Goal: Transaction & Acquisition: Purchase product/service

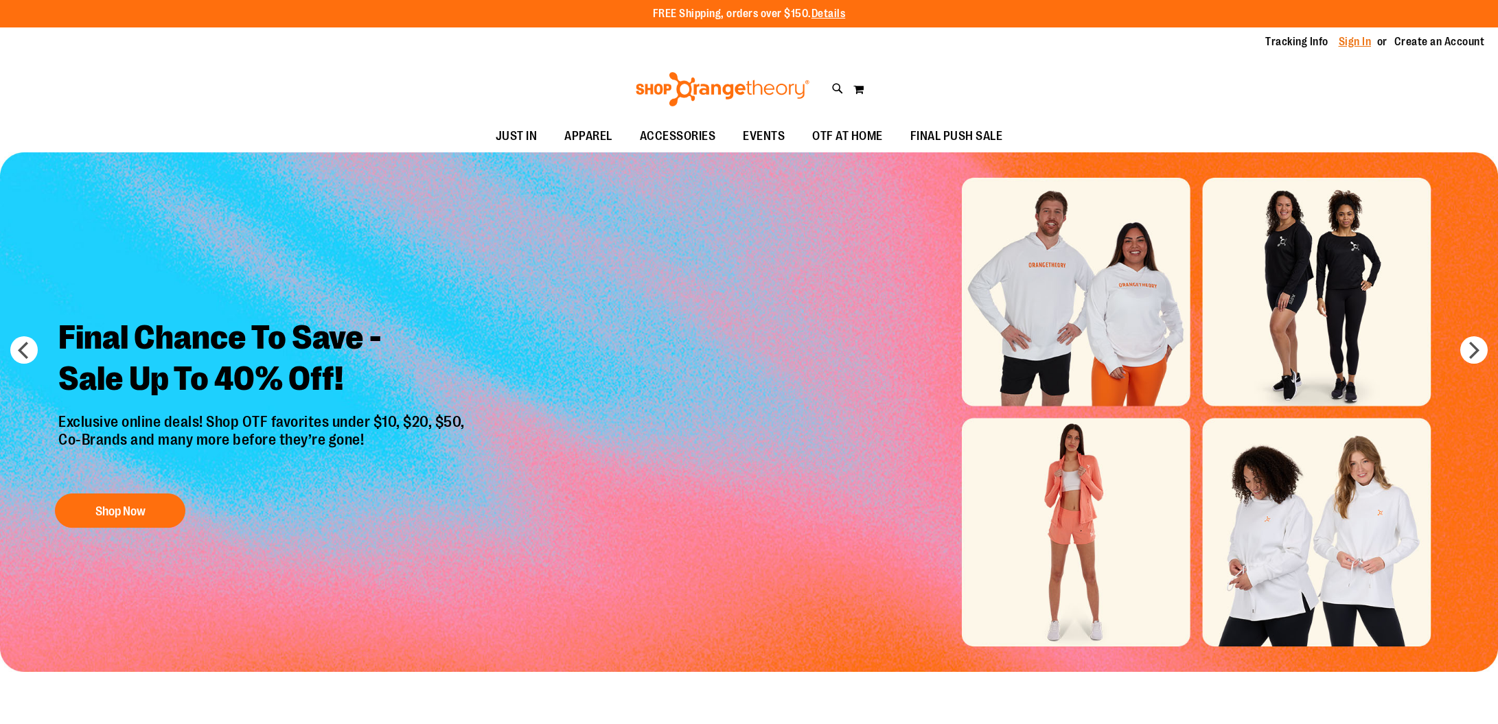
click at [1354, 41] on link "Sign In" at bounding box center [1355, 41] width 33 height 15
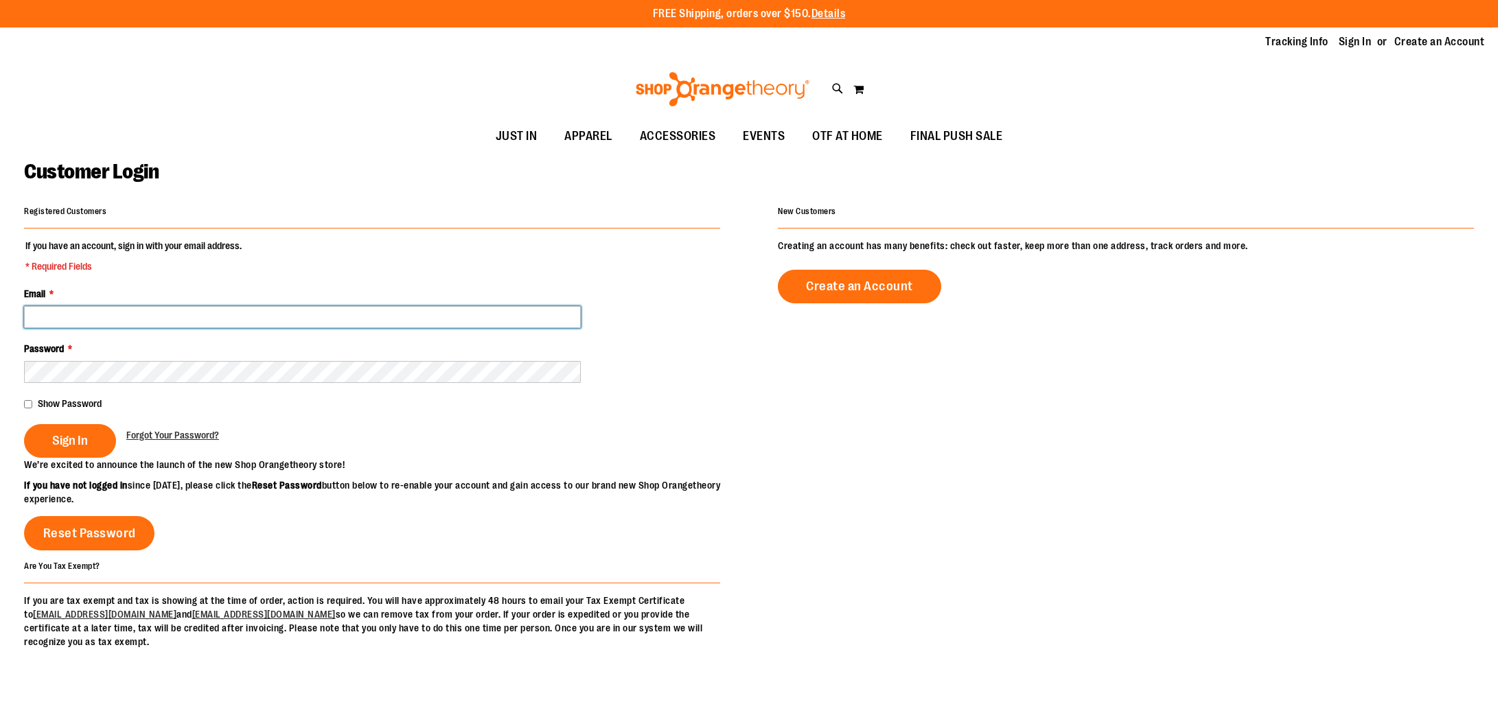
type input "**********"
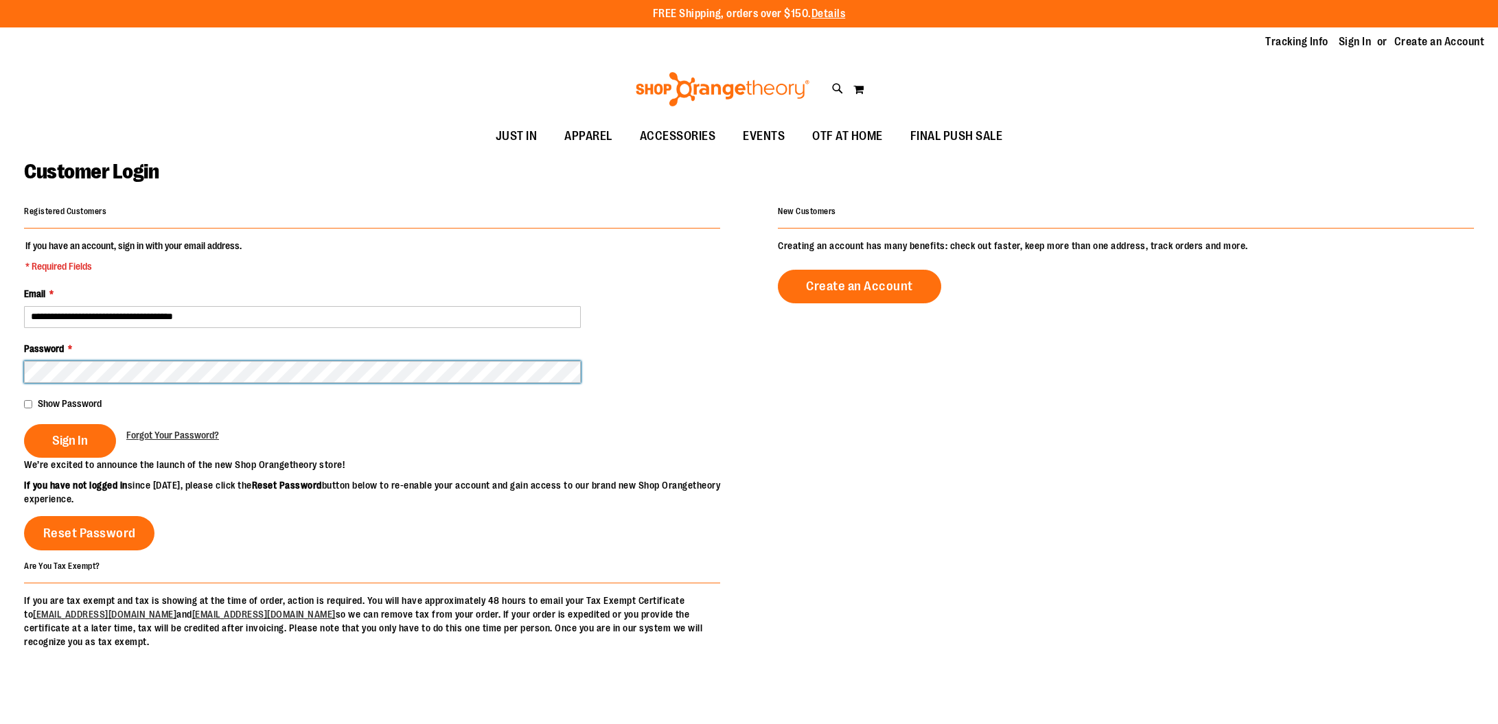
click at [69, 439] on button "Sign In" at bounding box center [70, 441] width 92 height 34
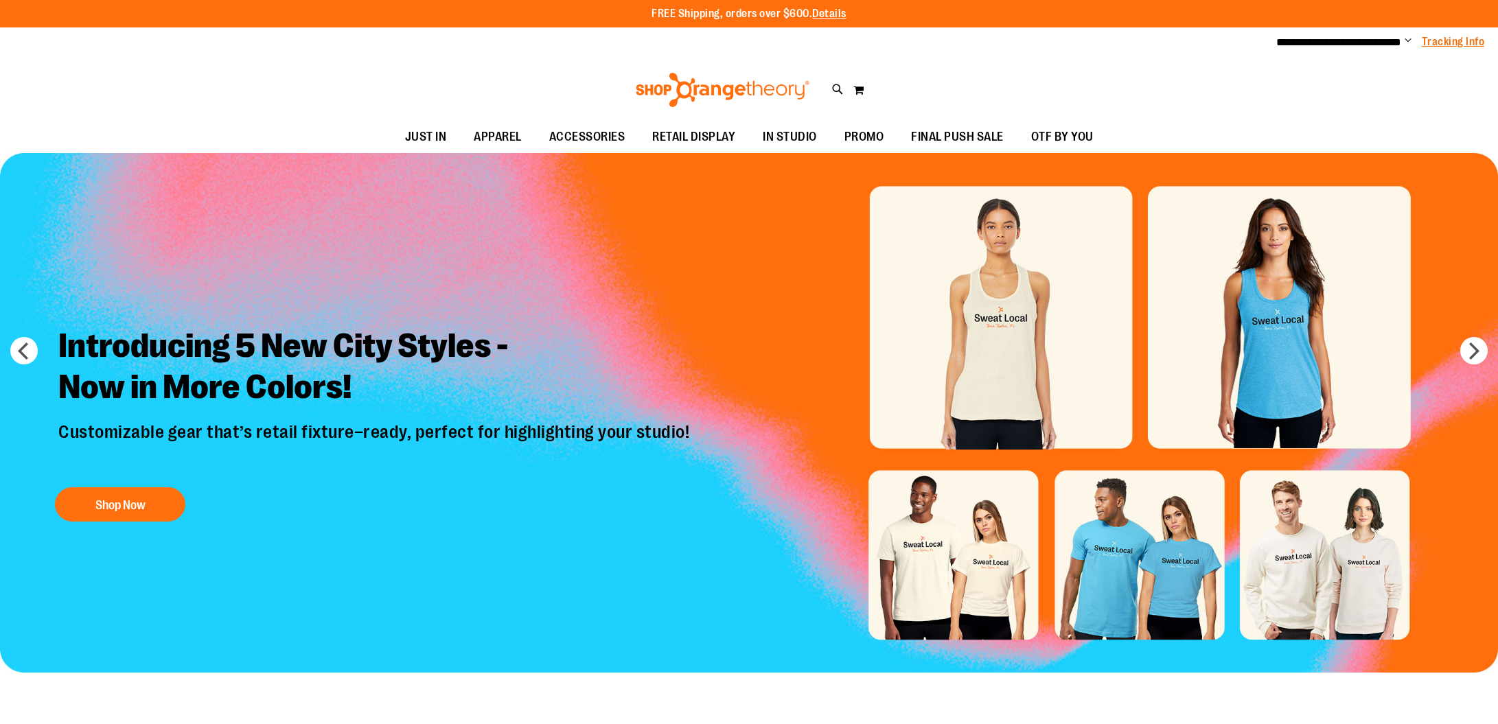
click at [1470, 42] on link "Tracking Info" at bounding box center [1453, 41] width 63 height 15
click at [1396, 38] on span "**********" at bounding box center [1338, 42] width 125 height 10
click at [1407, 38] on span "Change" at bounding box center [1408, 41] width 7 height 13
click at [1363, 62] on link "My Account" at bounding box center [1359, 67] width 120 height 26
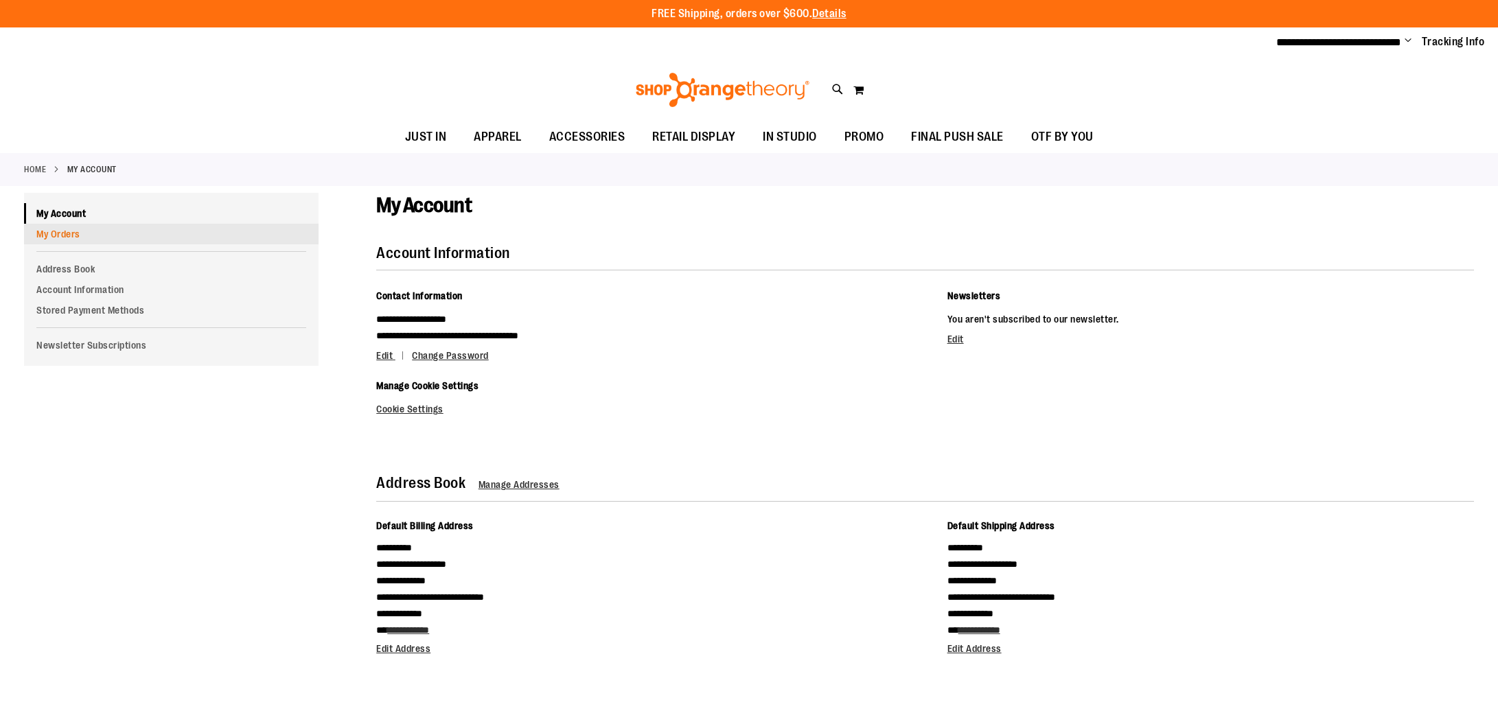
click at [72, 228] on link "My Orders" at bounding box center [171, 234] width 294 height 21
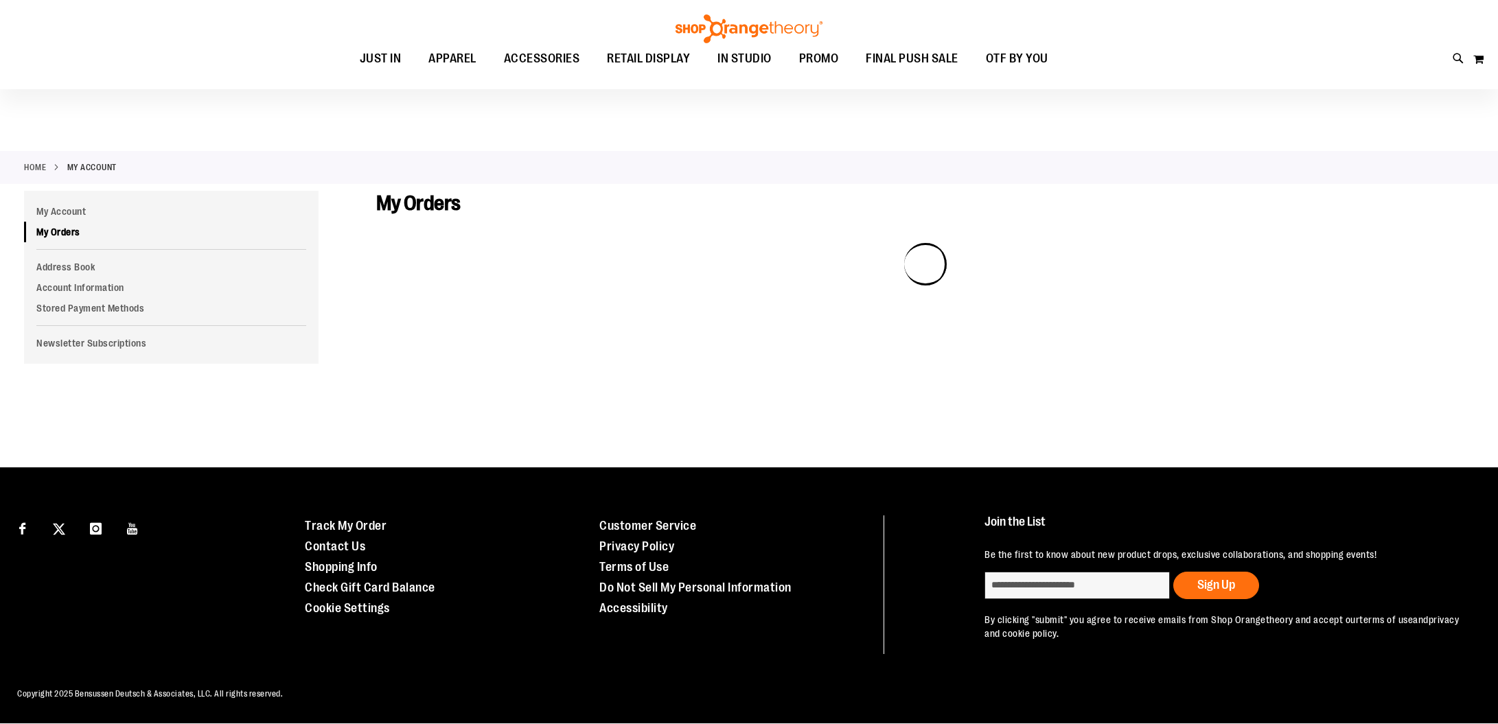
scroll to position [1, 0]
click at [78, 233] on link "My Orders" at bounding box center [171, 232] width 294 height 21
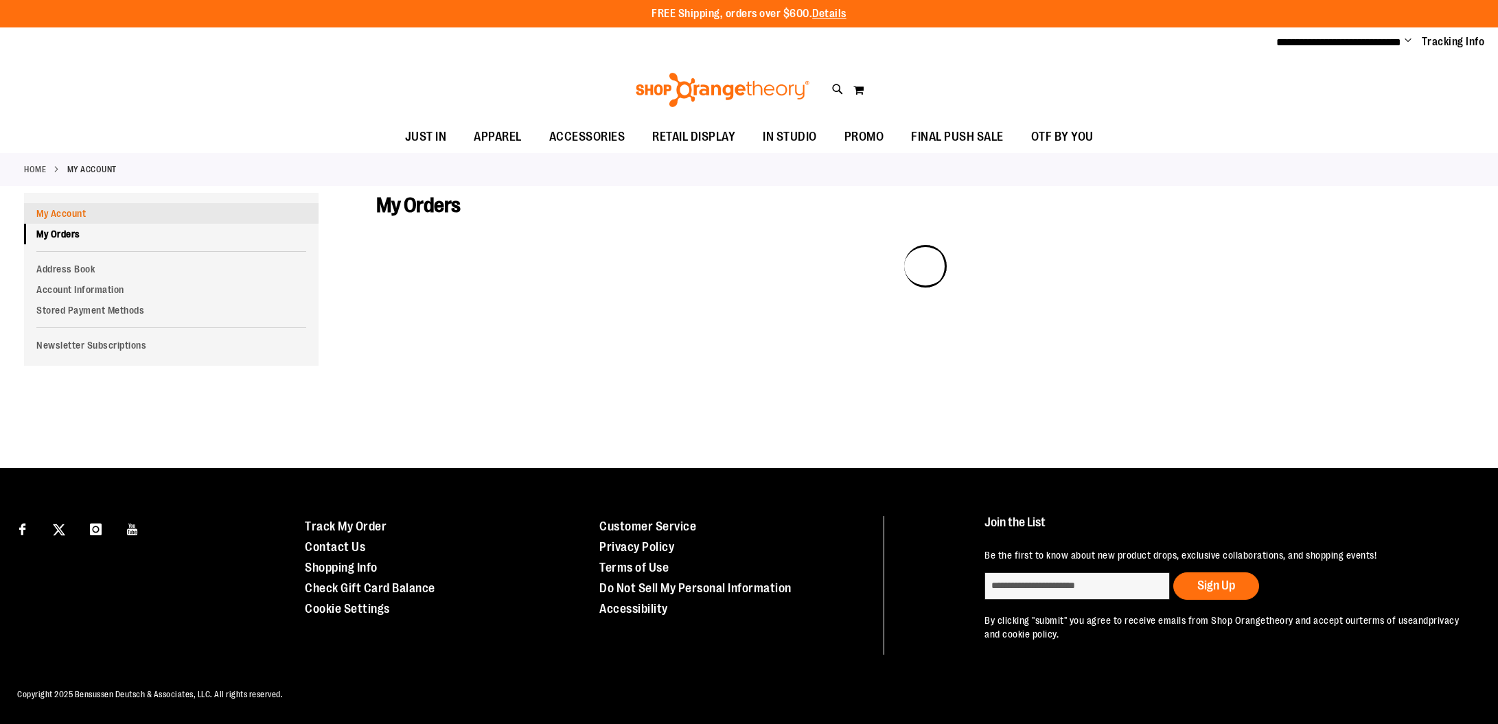
click at [80, 211] on link "My Account" at bounding box center [171, 213] width 294 height 21
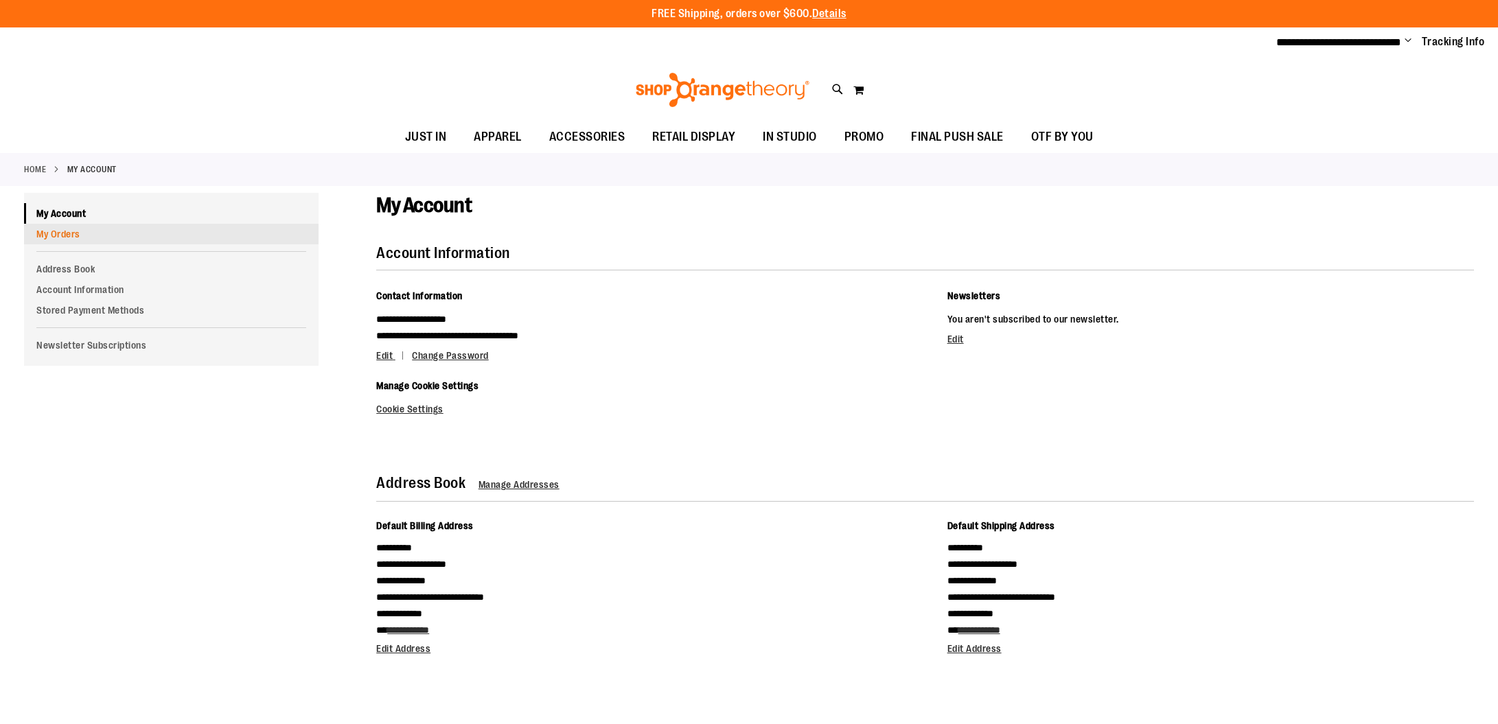
click at [65, 233] on link "My Orders" at bounding box center [171, 234] width 294 height 21
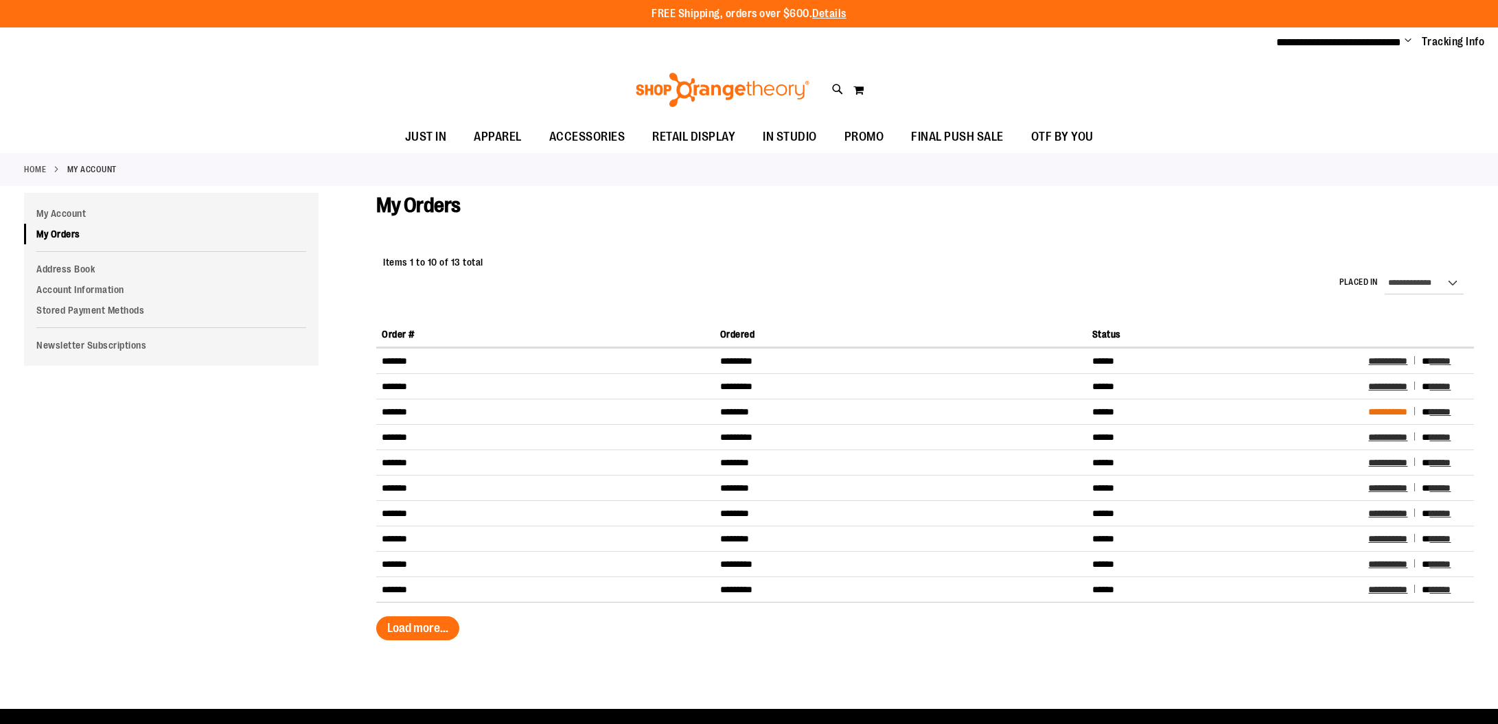
click at [1398, 410] on span "**********" at bounding box center [1387, 412] width 39 height 10
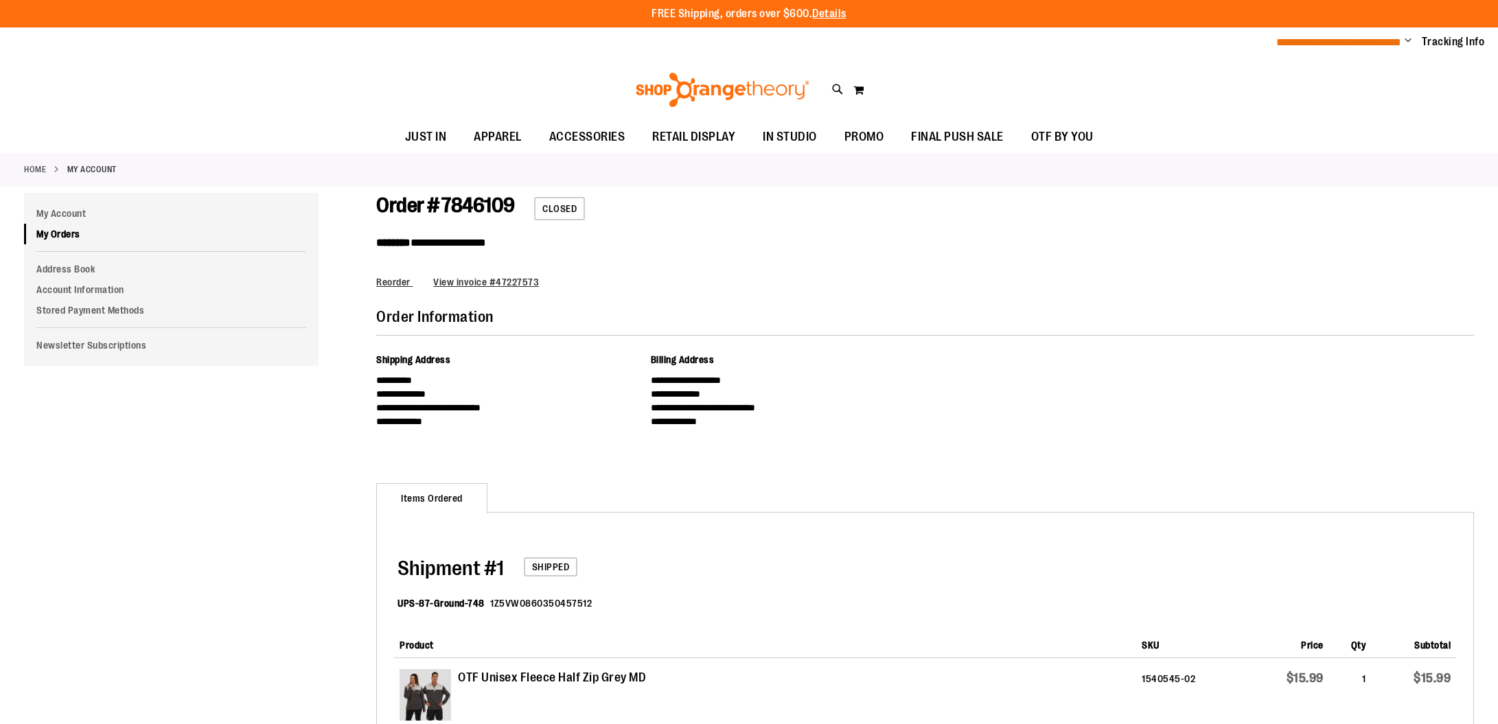
click at [1383, 40] on span "**********" at bounding box center [1338, 42] width 125 height 10
click at [1402, 39] on ul "**********" at bounding box center [1375, 42] width 219 height 16
click at [1407, 38] on span "Change" at bounding box center [1408, 41] width 7 height 13
click at [1370, 84] on link "Sign Out" at bounding box center [1359, 93] width 120 height 26
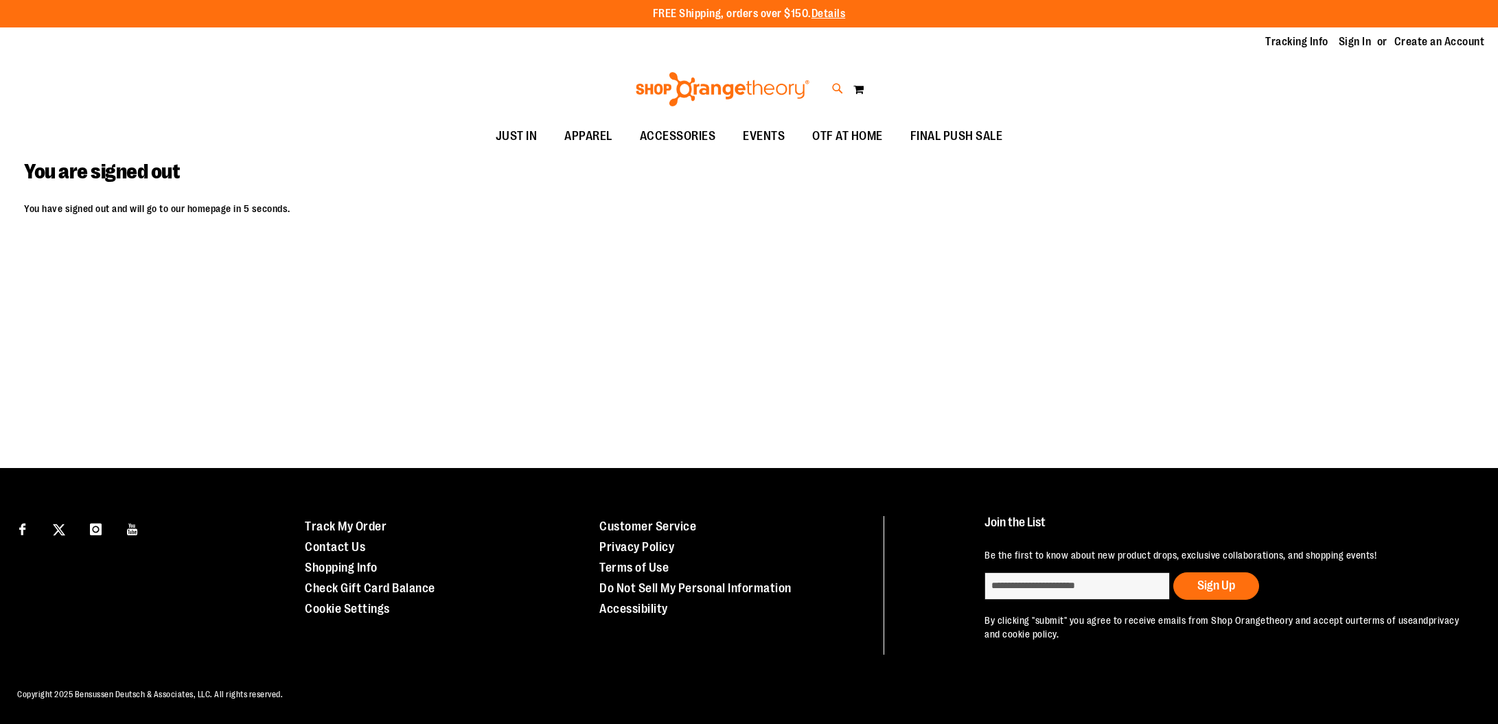
click at [833, 85] on icon at bounding box center [838, 89] width 12 height 16
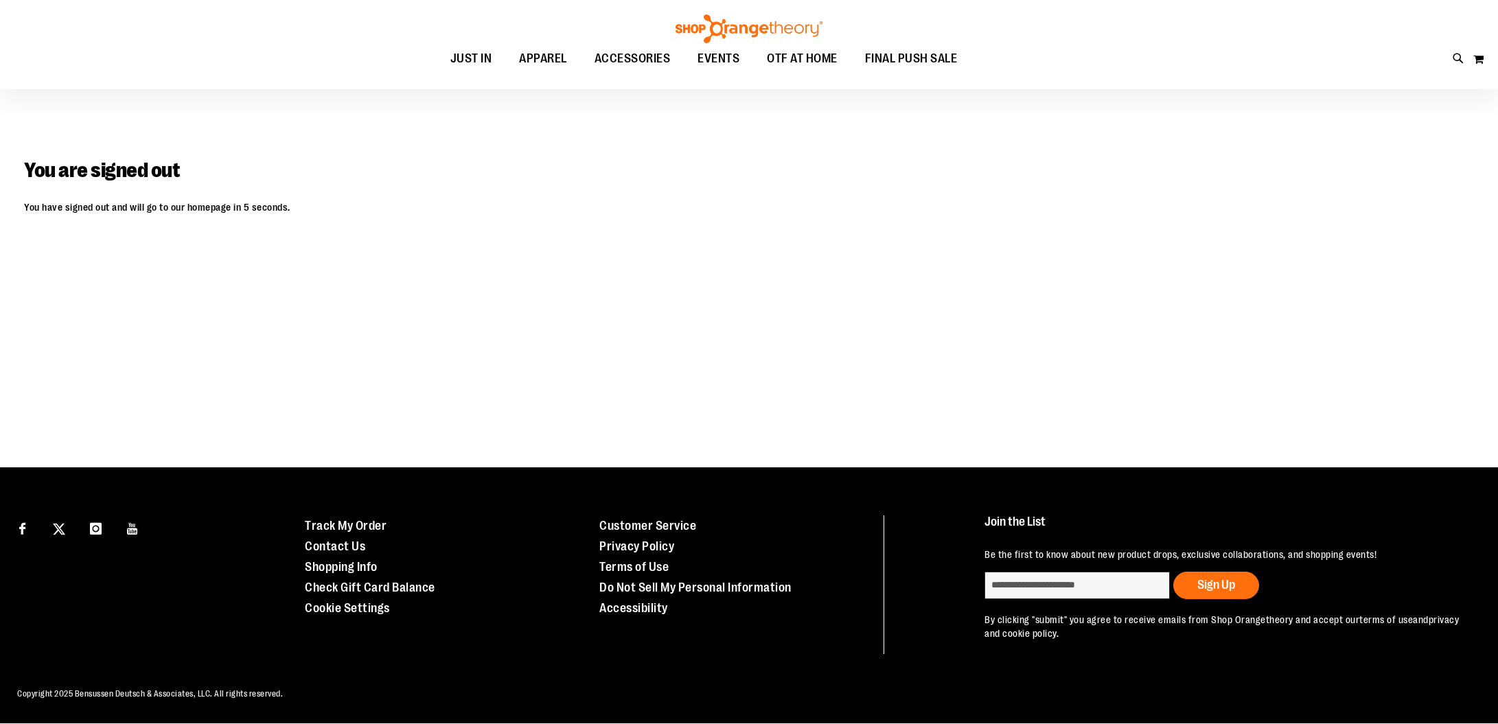
scroll to position [1, 0]
click at [1448, 58] on div "Toggle Nav Search Popular Suggestions Advanced Search" at bounding box center [749, 44] width 1498 height 89
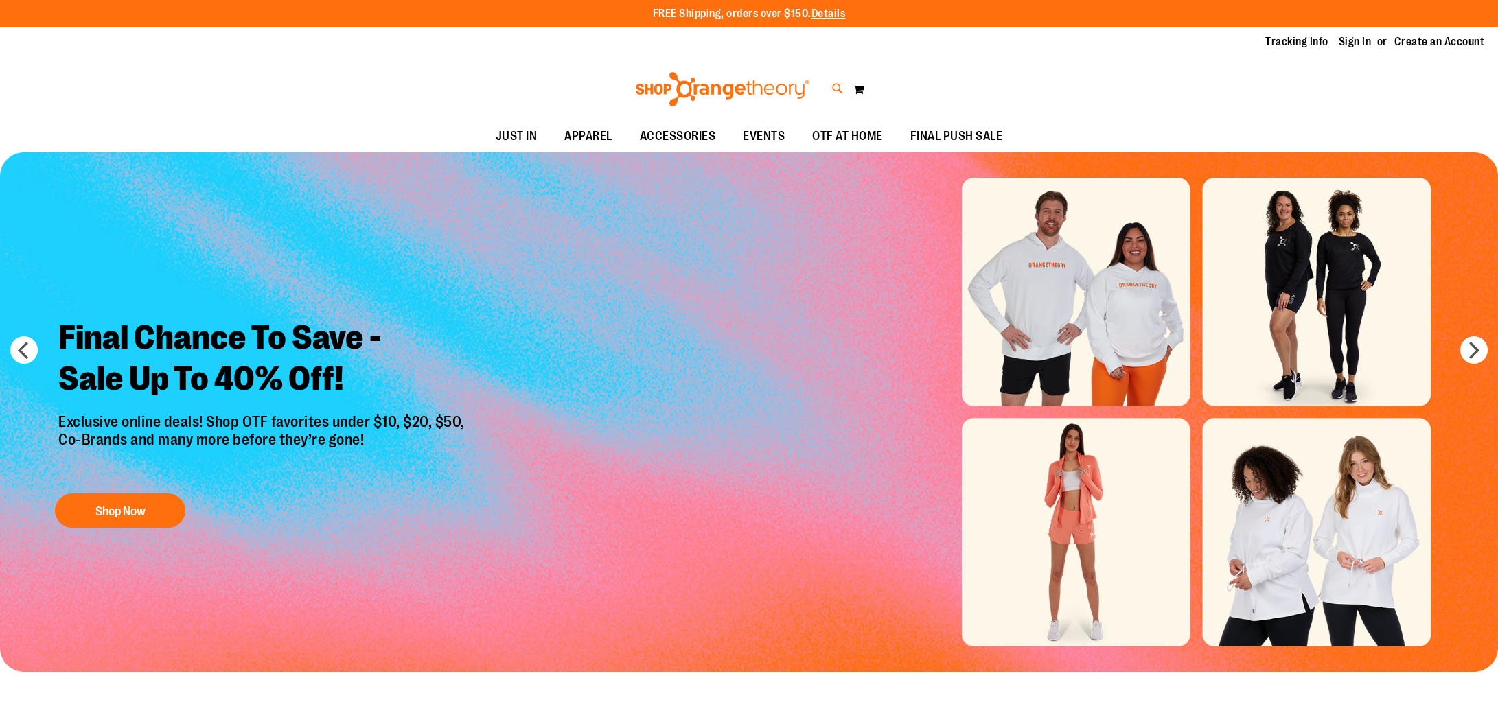
click at [835, 87] on icon at bounding box center [838, 89] width 12 height 16
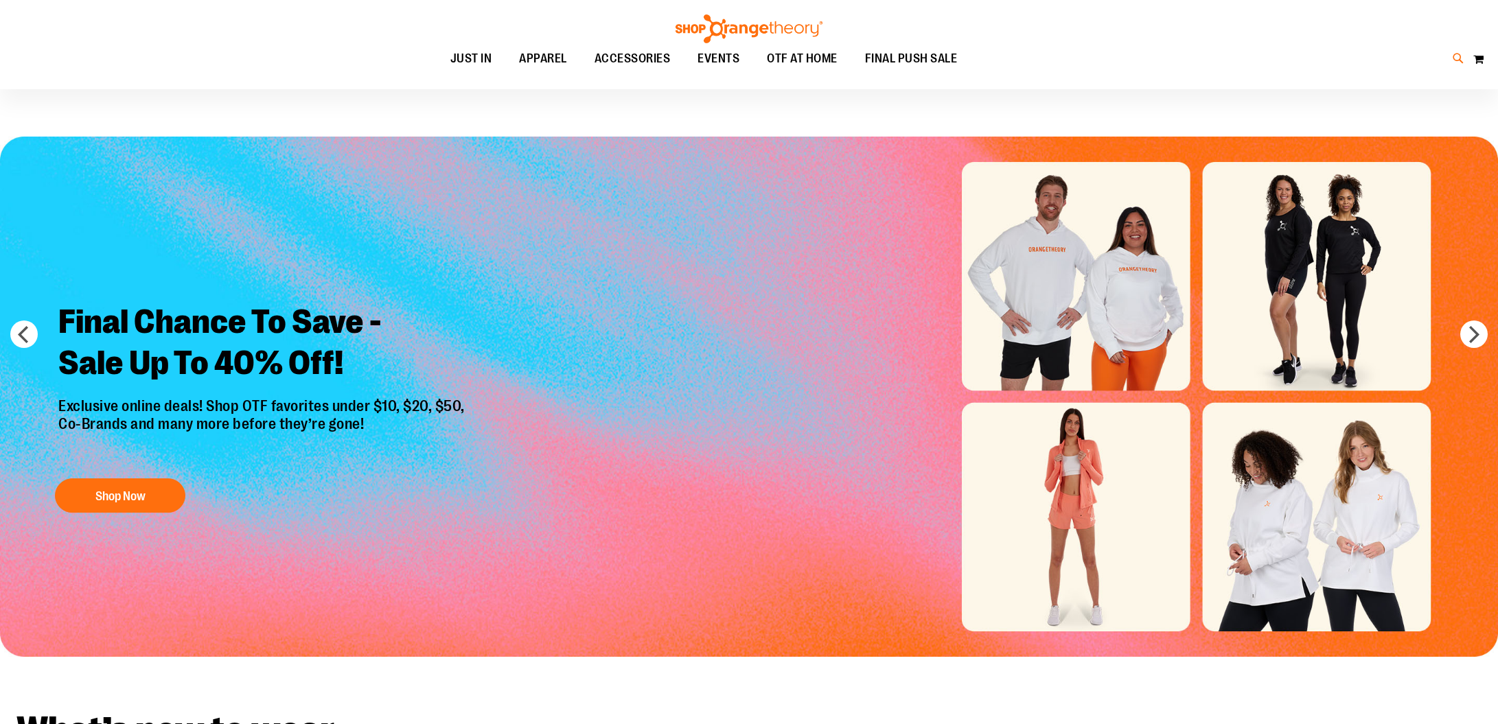
click at [1455, 58] on icon at bounding box center [1459, 59] width 12 height 16
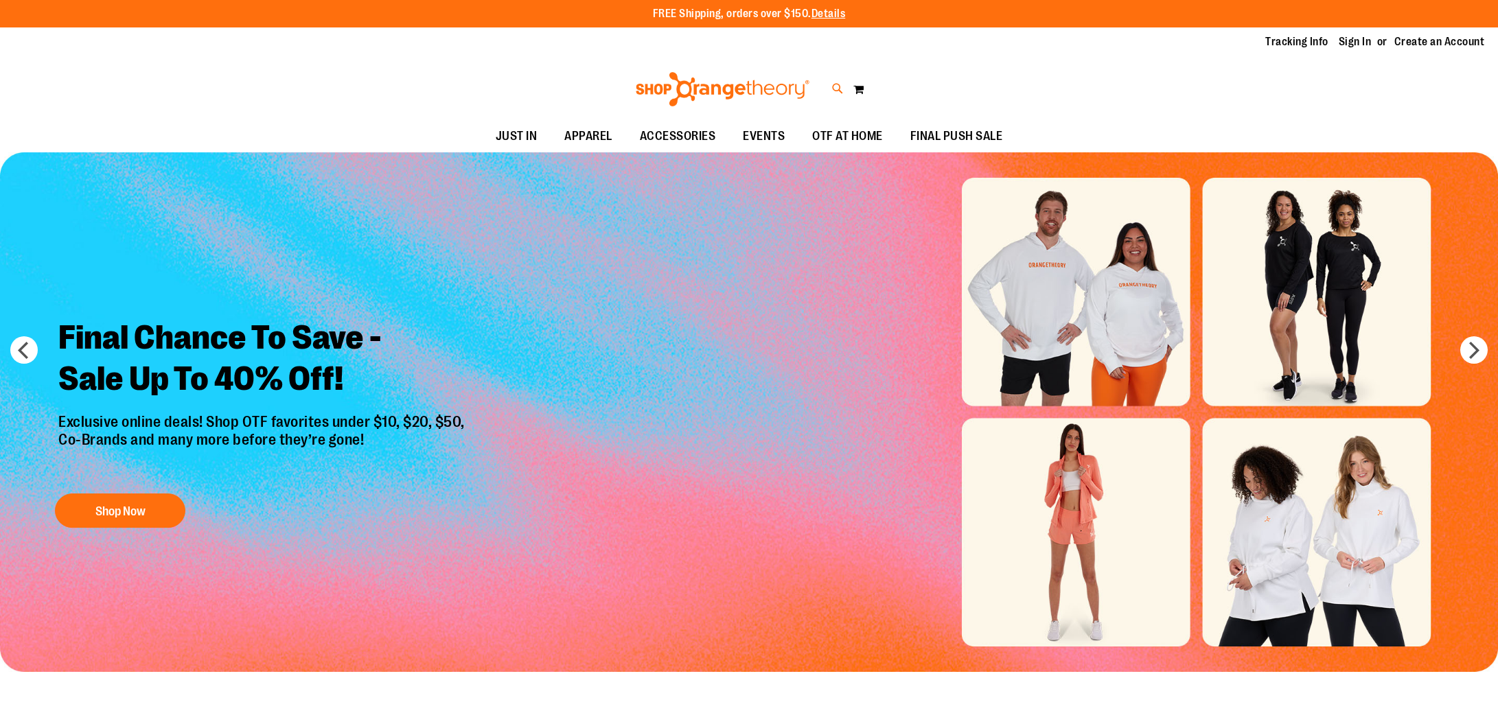
click at [837, 86] on icon at bounding box center [838, 89] width 12 height 16
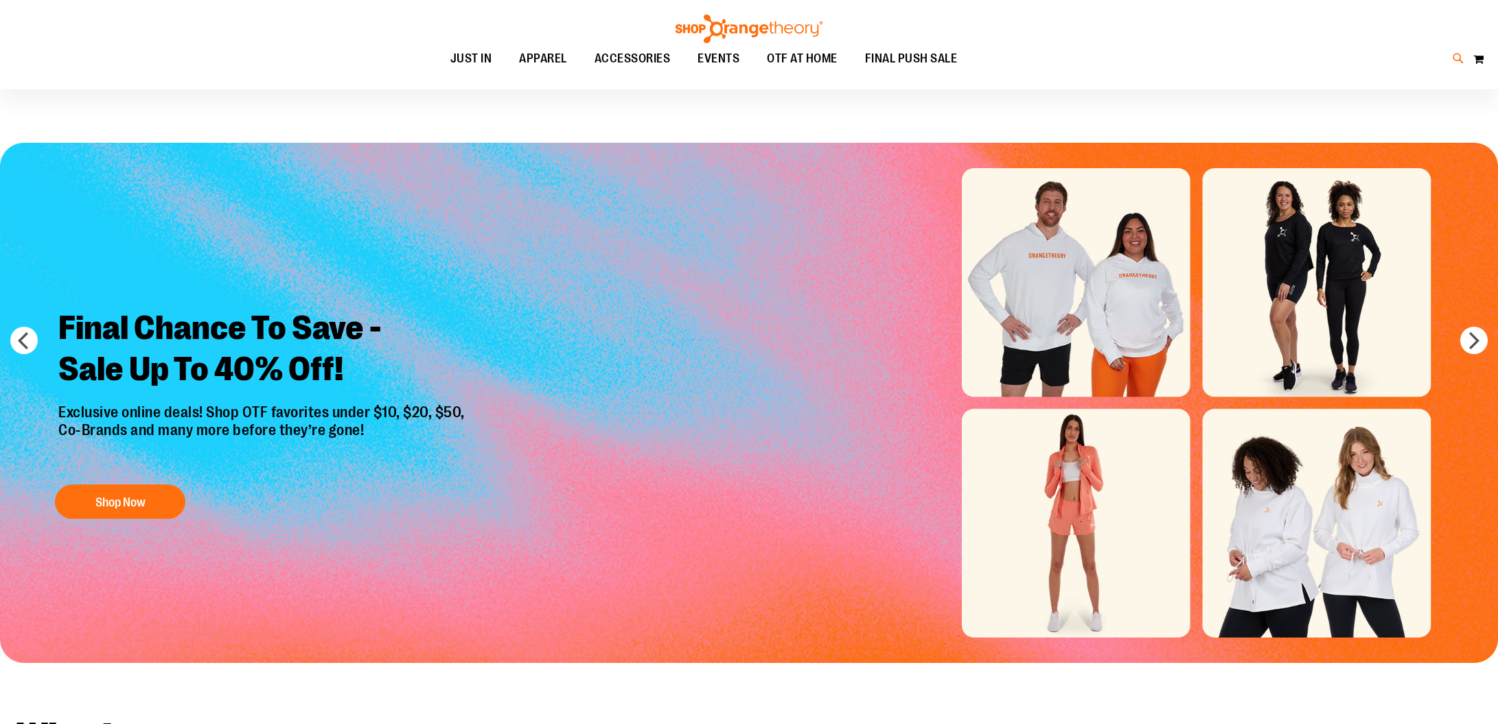
scroll to position [12, 1]
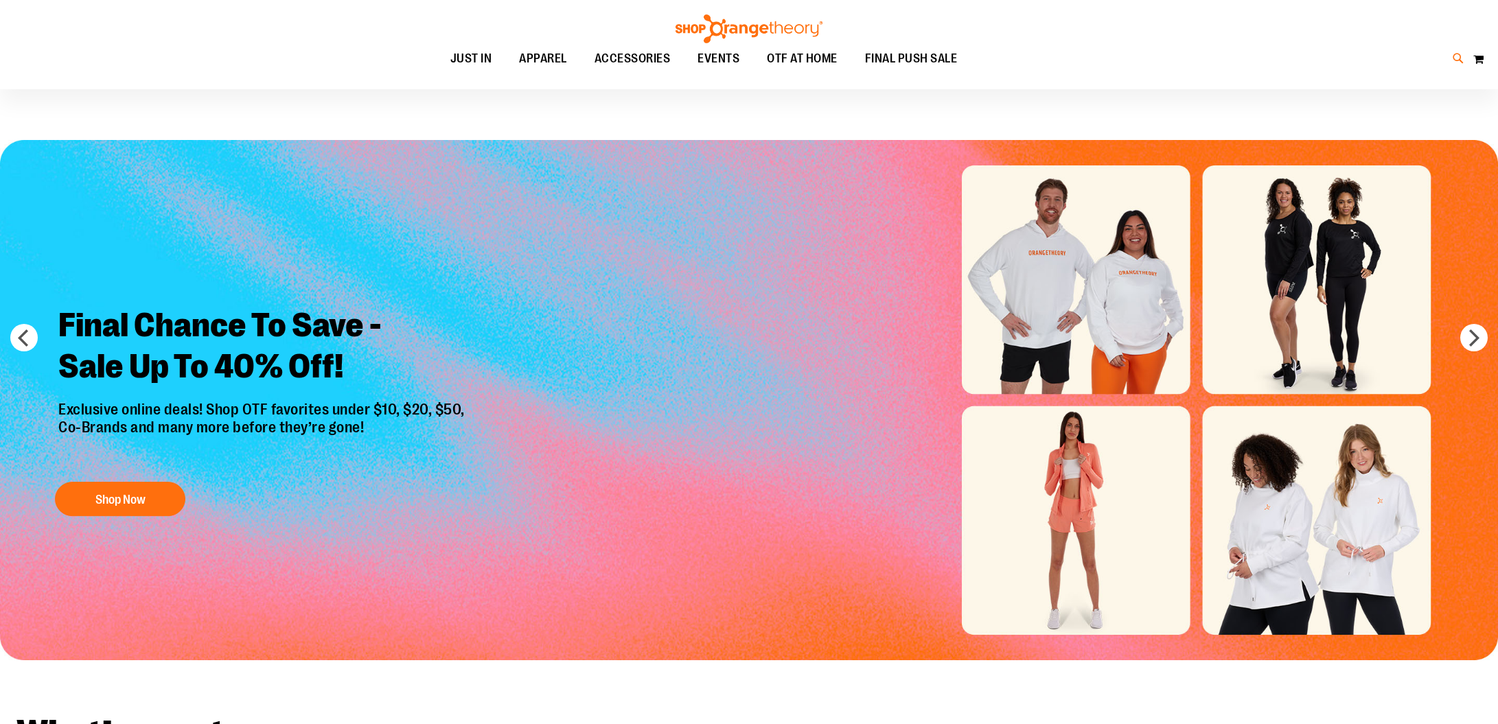
click at [1459, 54] on icon at bounding box center [1459, 59] width 12 height 16
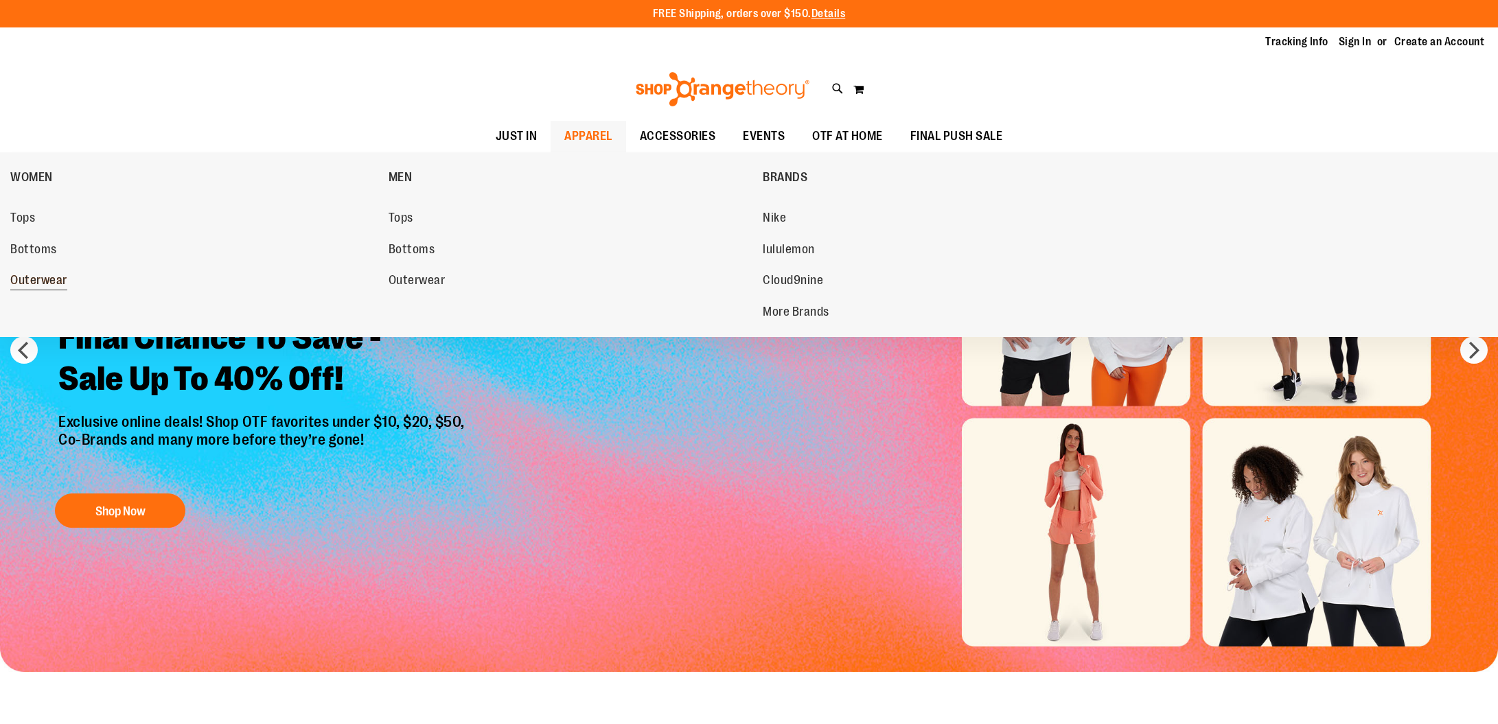
click at [43, 274] on span "Outerwear" at bounding box center [38, 281] width 57 height 17
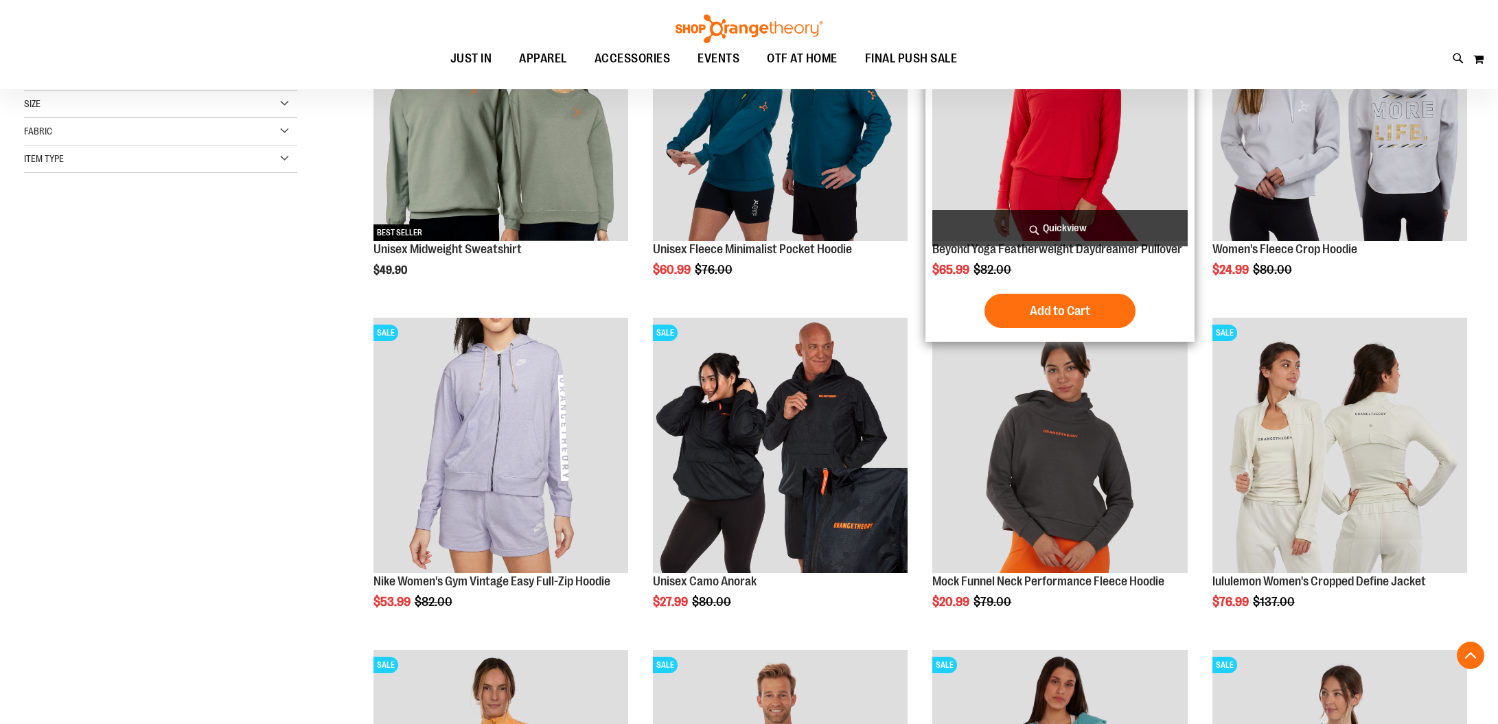
scroll to position [295, 0]
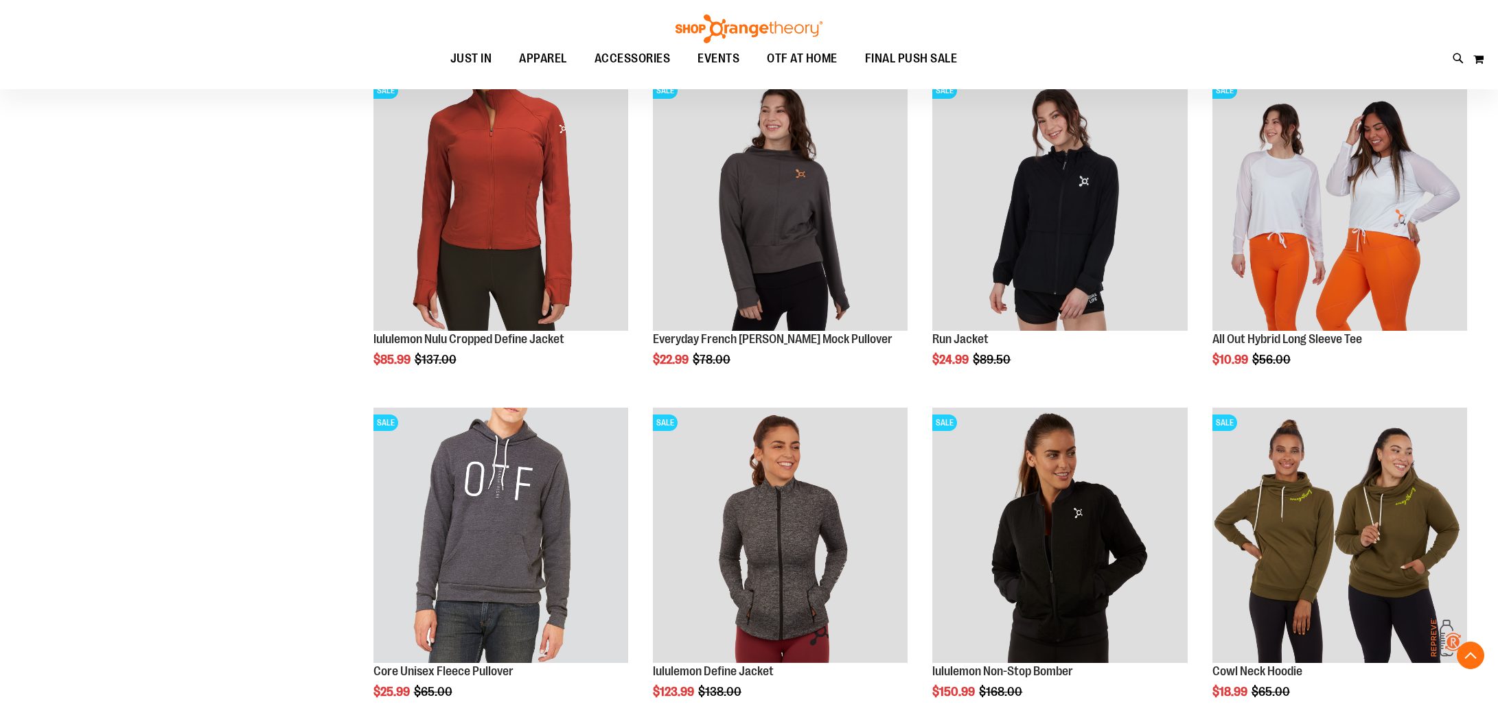
scroll to position [1206, 0]
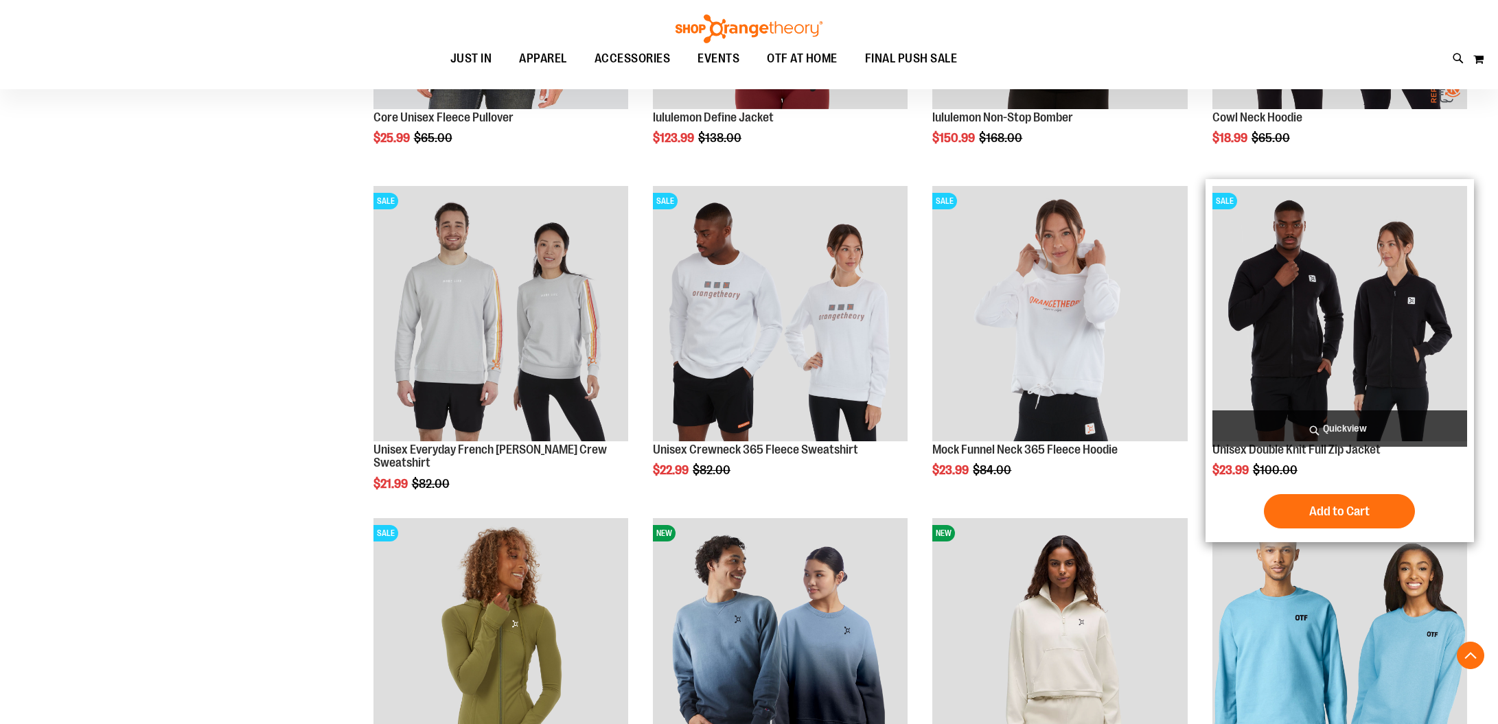
scroll to position [1755, 1]
click at [1273, 322] on img "product" at bounding box center [1339, 313] width 255 height 255
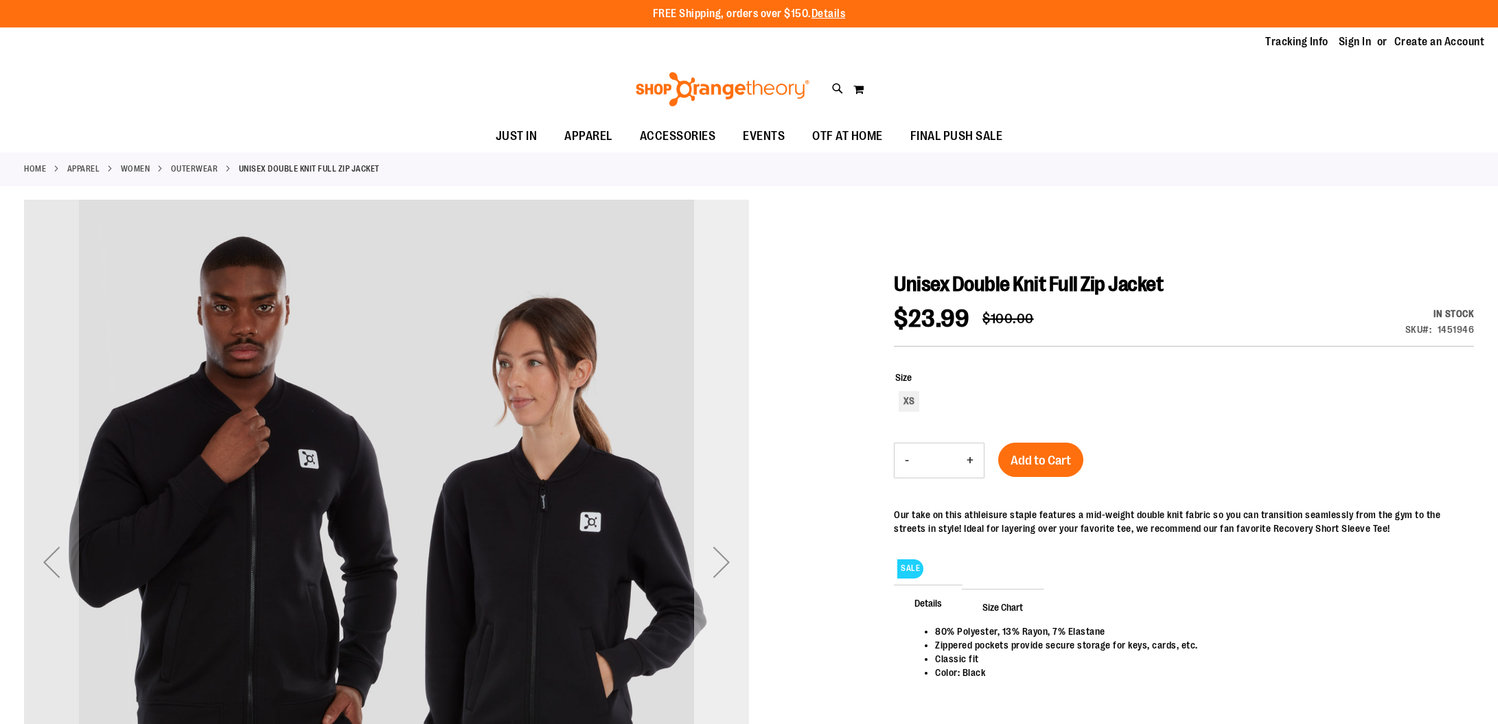
click at [729, 563] on div "Next" at bounding box center [721, 562] width 55 height 55
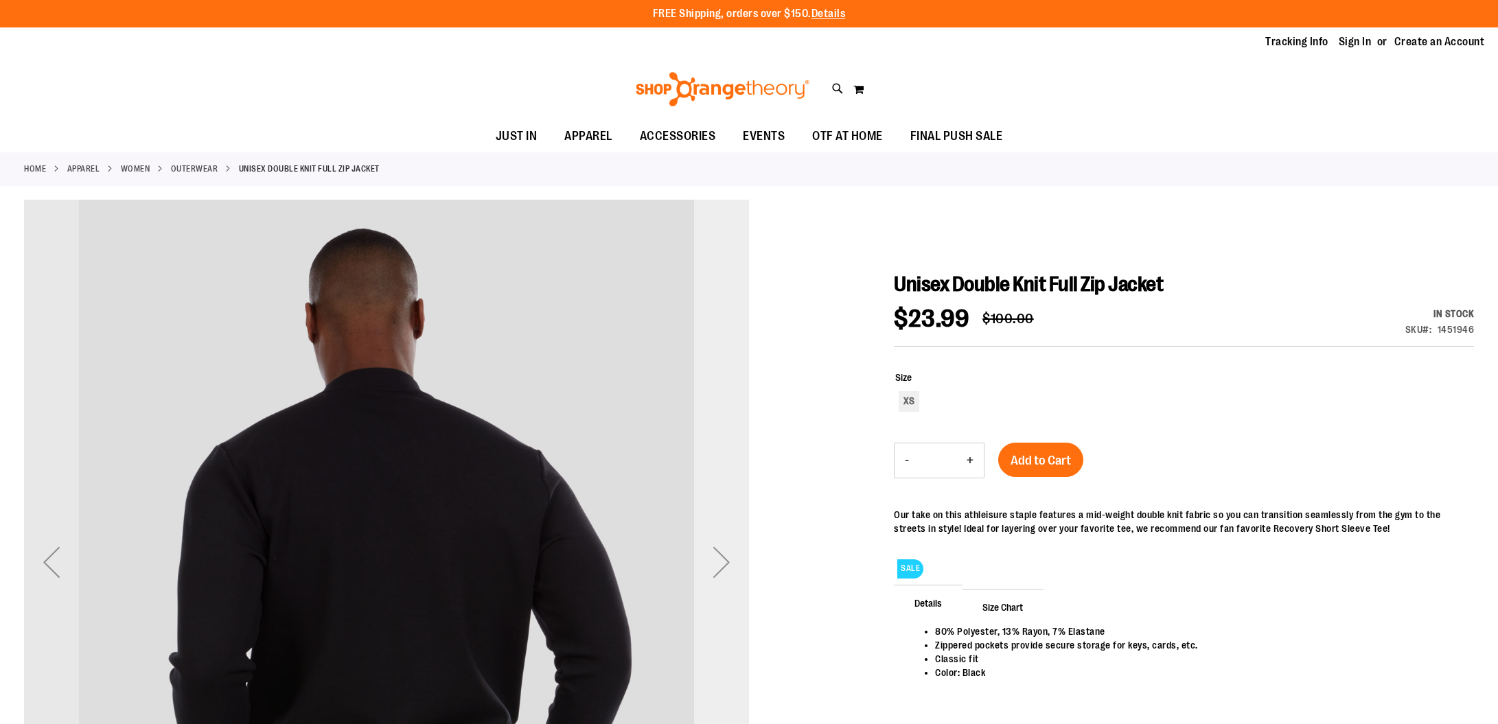
click at [729, 563] on div "Next" at bounding box center [721, 562] width 55 height 55
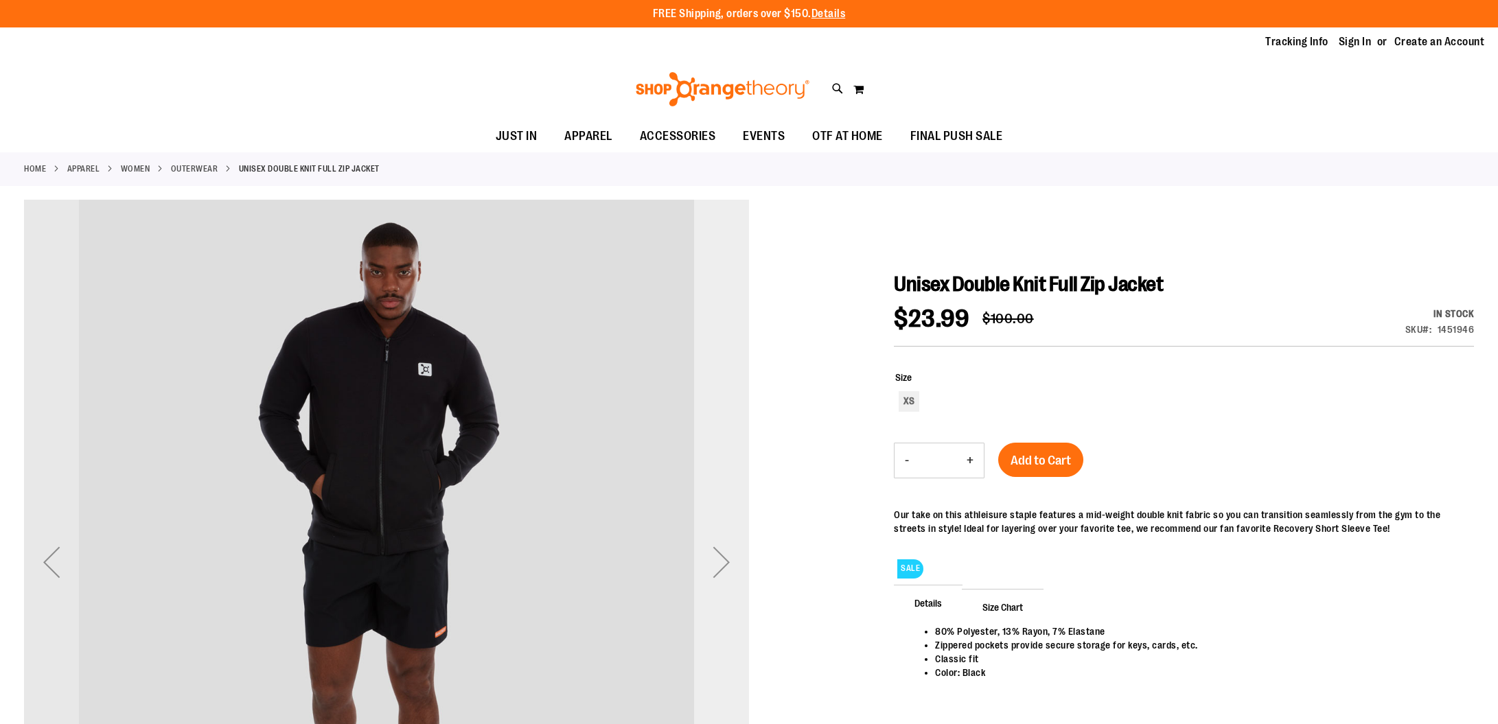
click at [729, 563] on div "Next" at bounding box center [721, 562] width 55 height 55
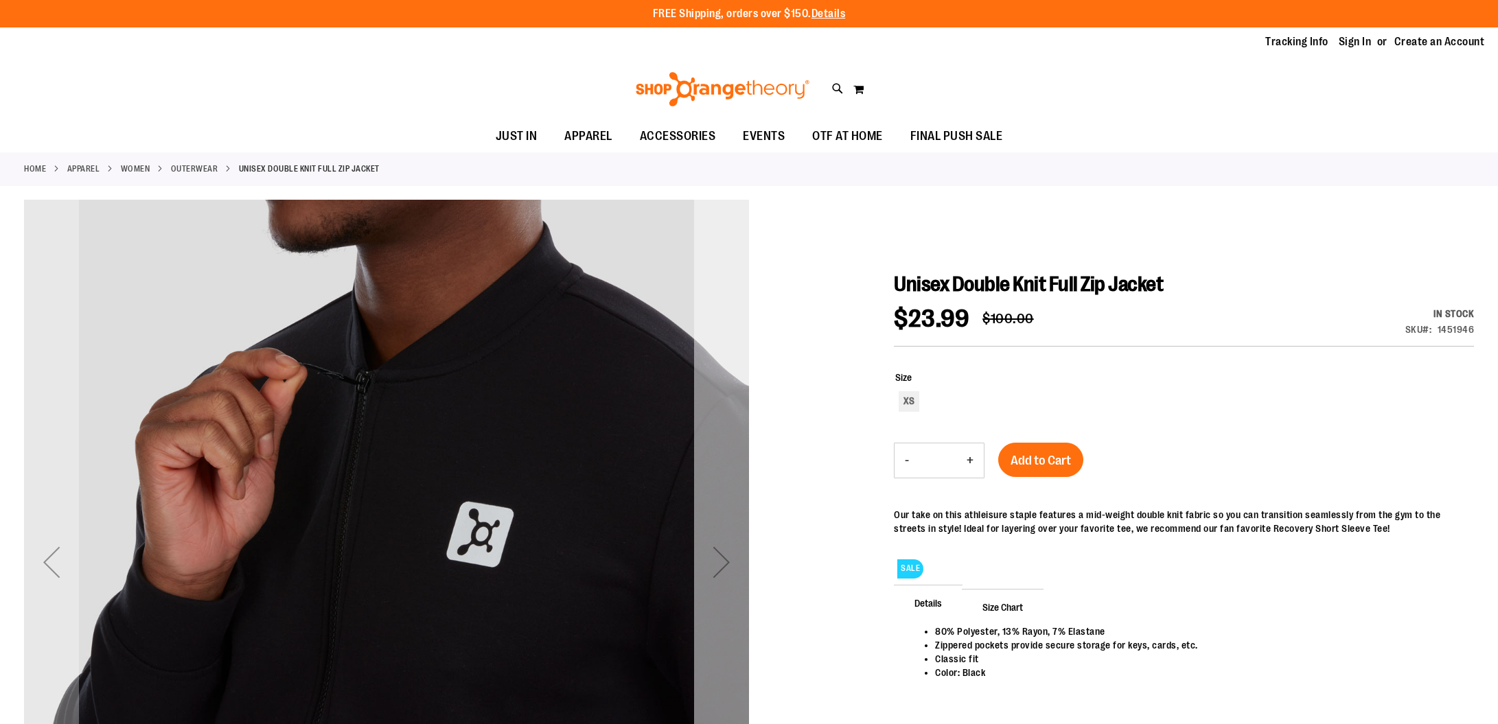
click at [729, 563] on div "Next" at bounding box center [721, 562] width 55 height 55
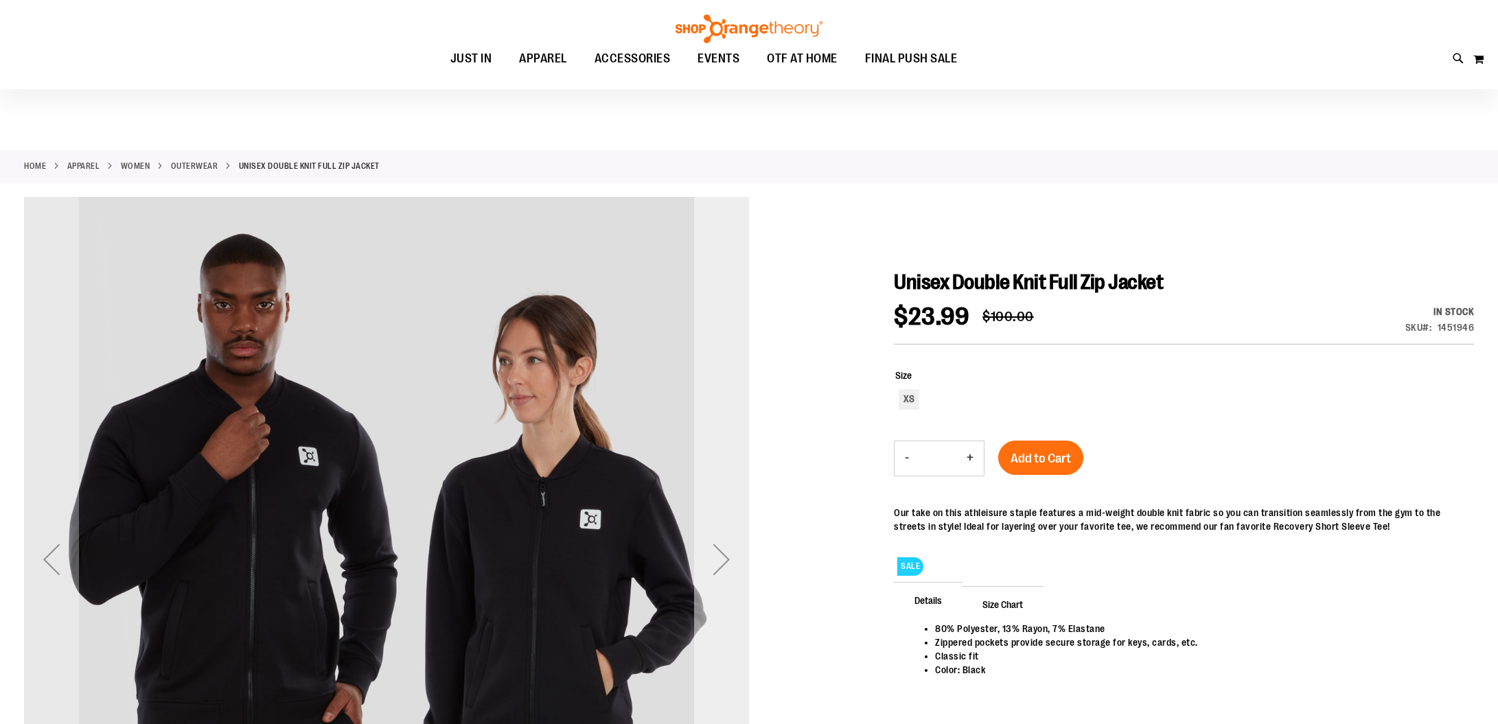
scroll to position [5, 0]
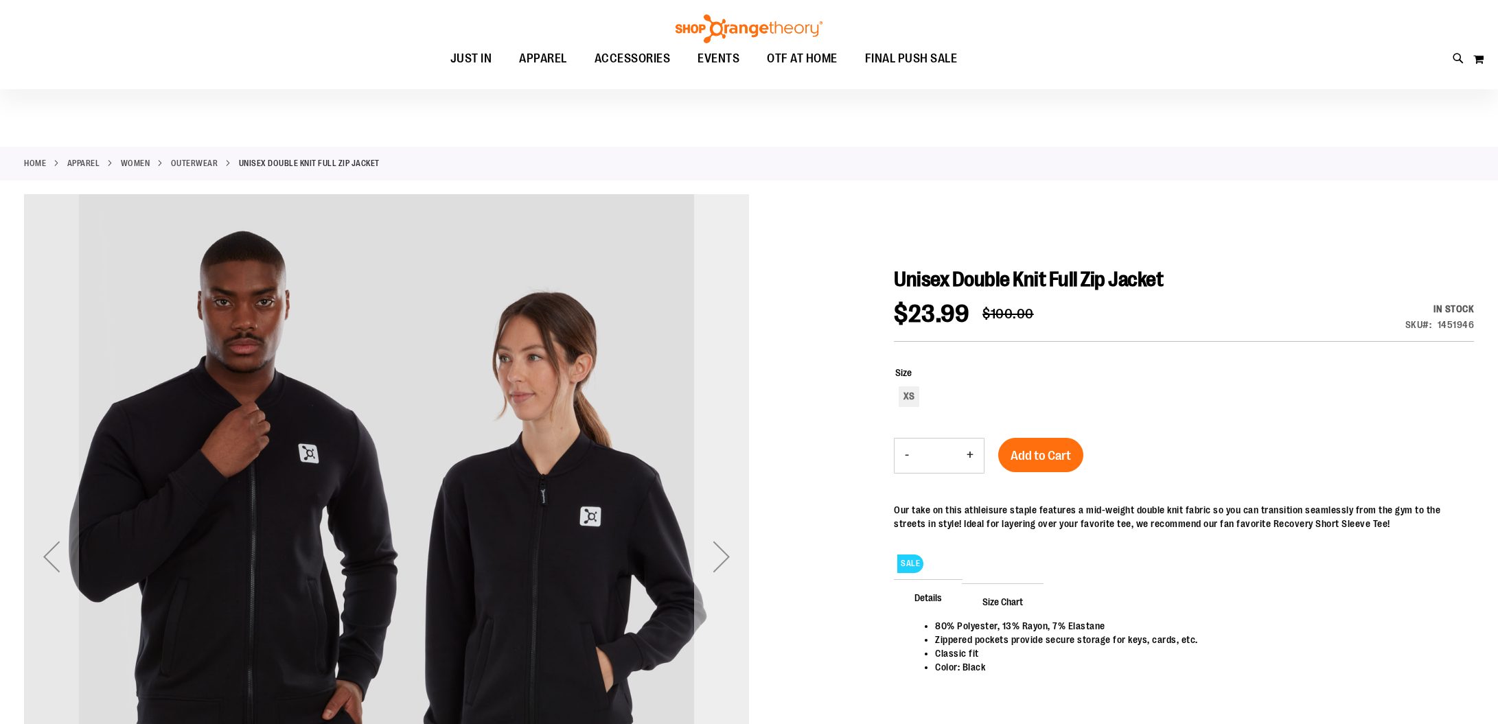
click at [729, 563] on div "Next" at bounding box center [721, 556] width 55 height 55
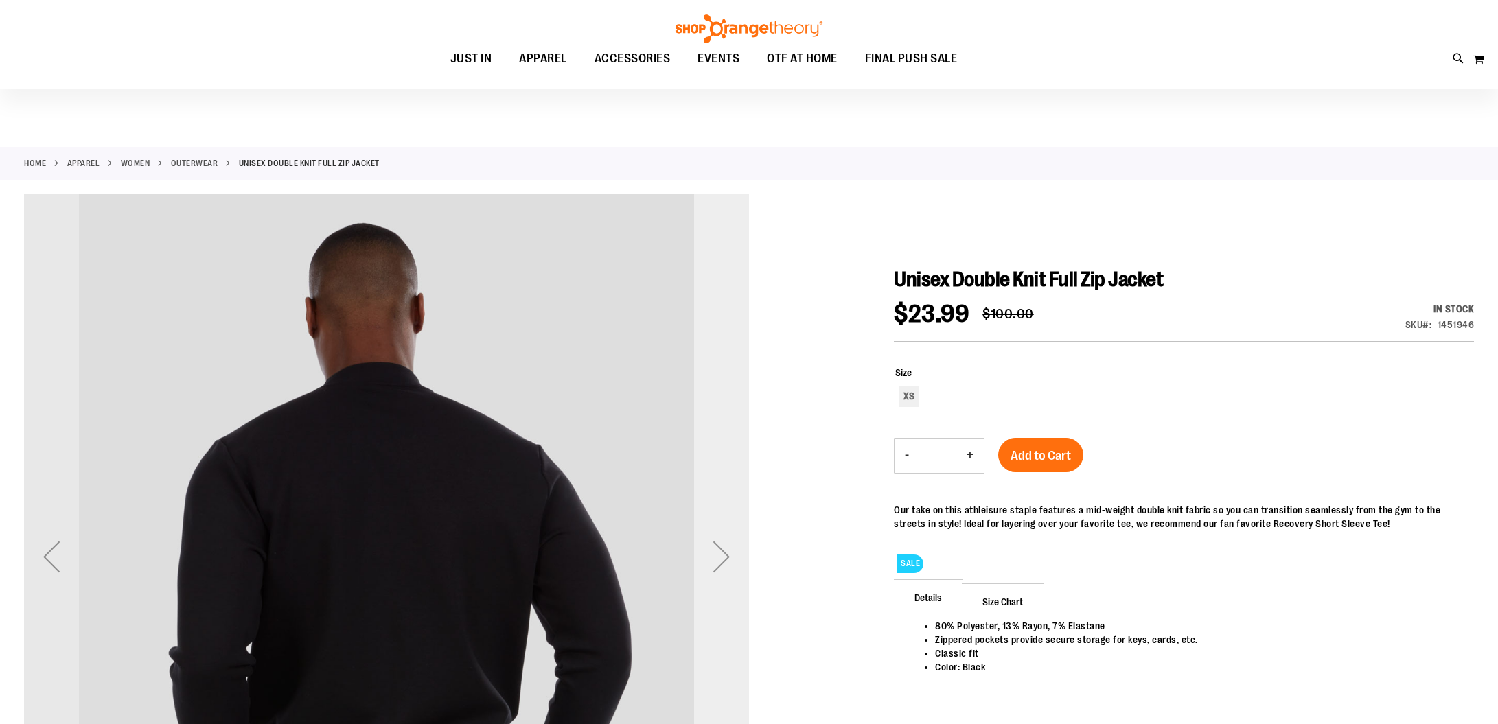
click at [729, 563] on div "Next" at bounding box center [721, 556] width 55 height 55
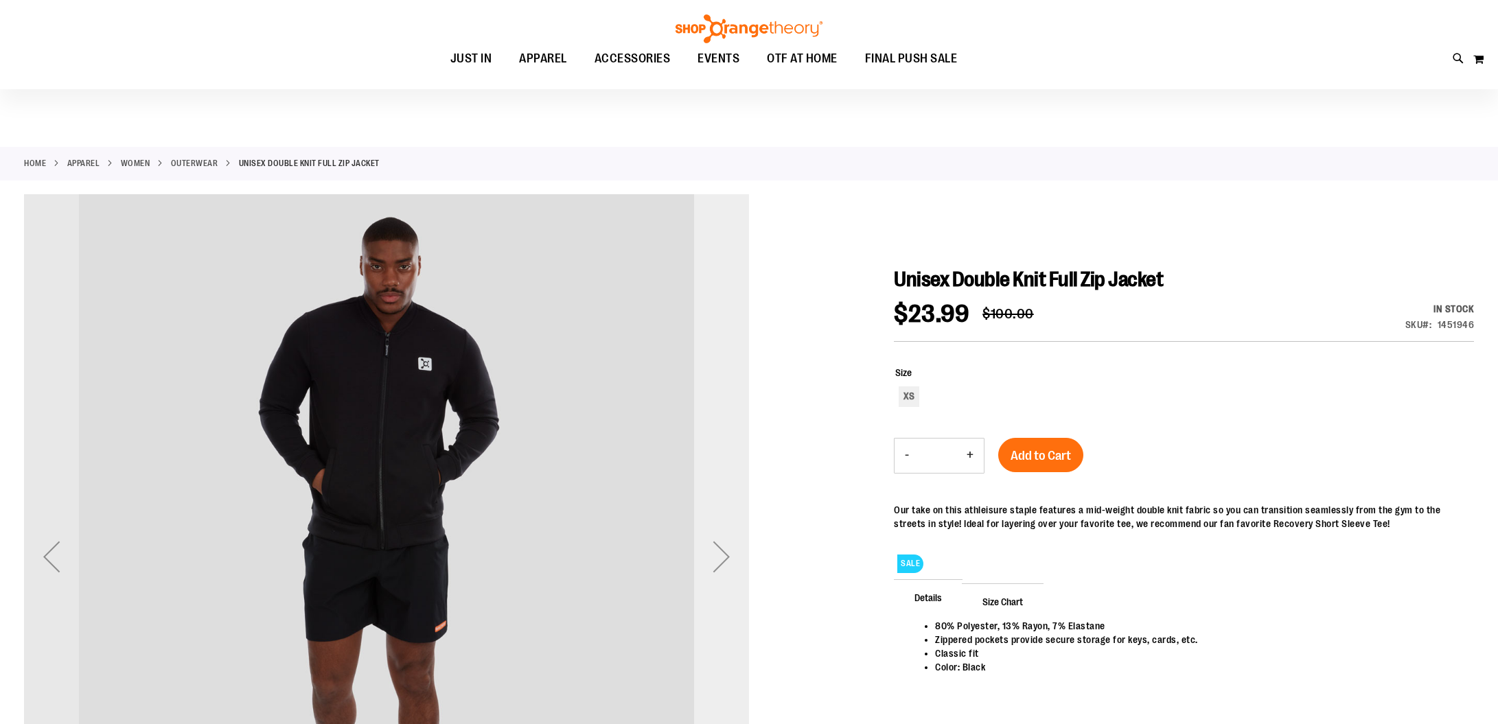
scroll to position [7, 0]
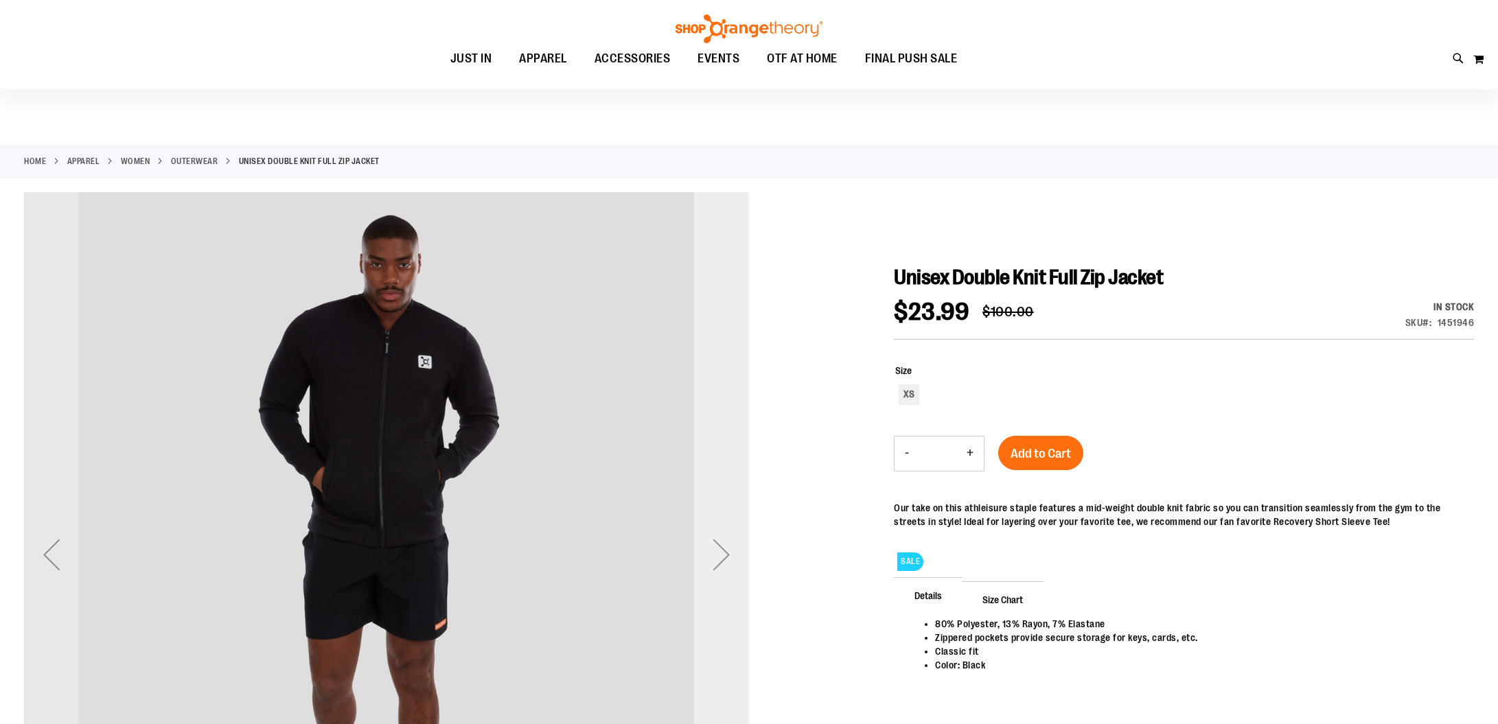
click at [729, 563] on div "Next" at bounding box center [721, 554] width 55 height 55
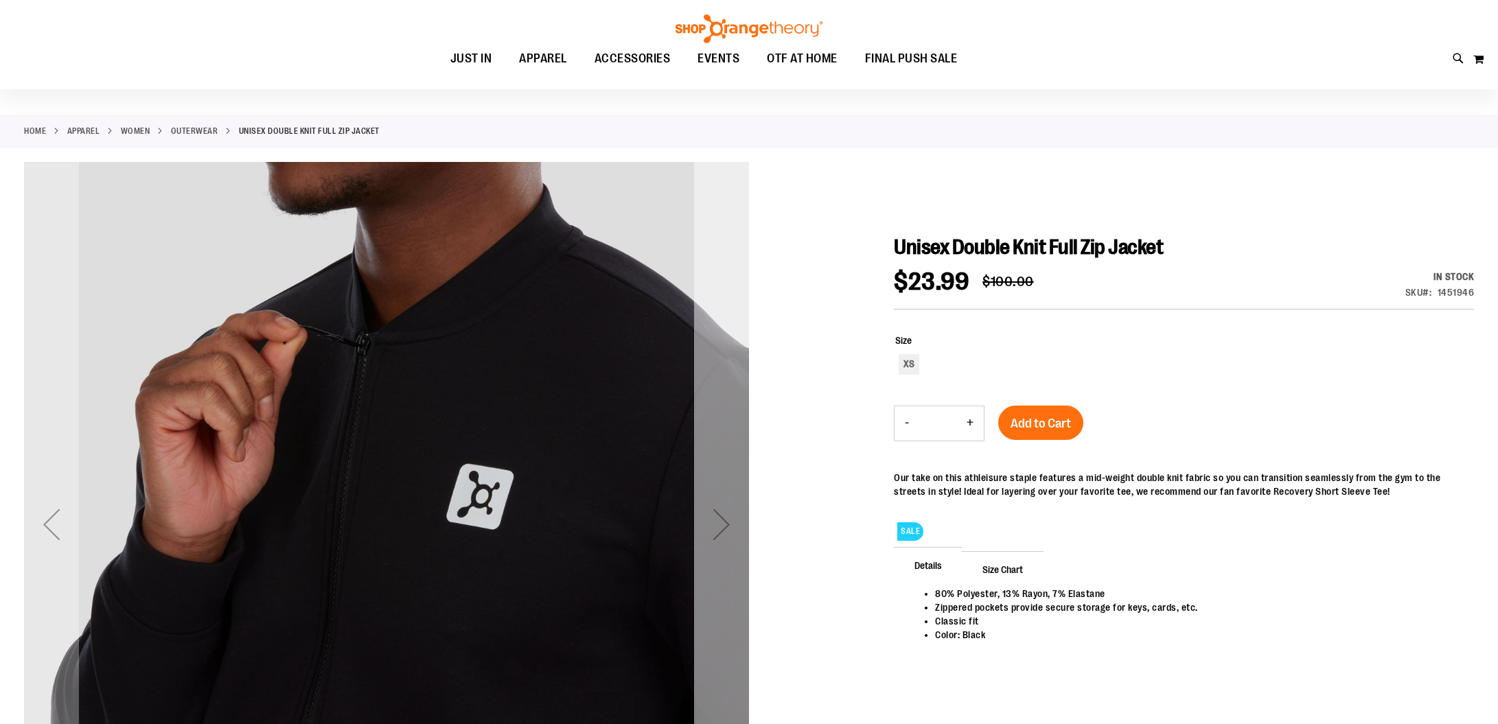
scroll to position [39, 0]
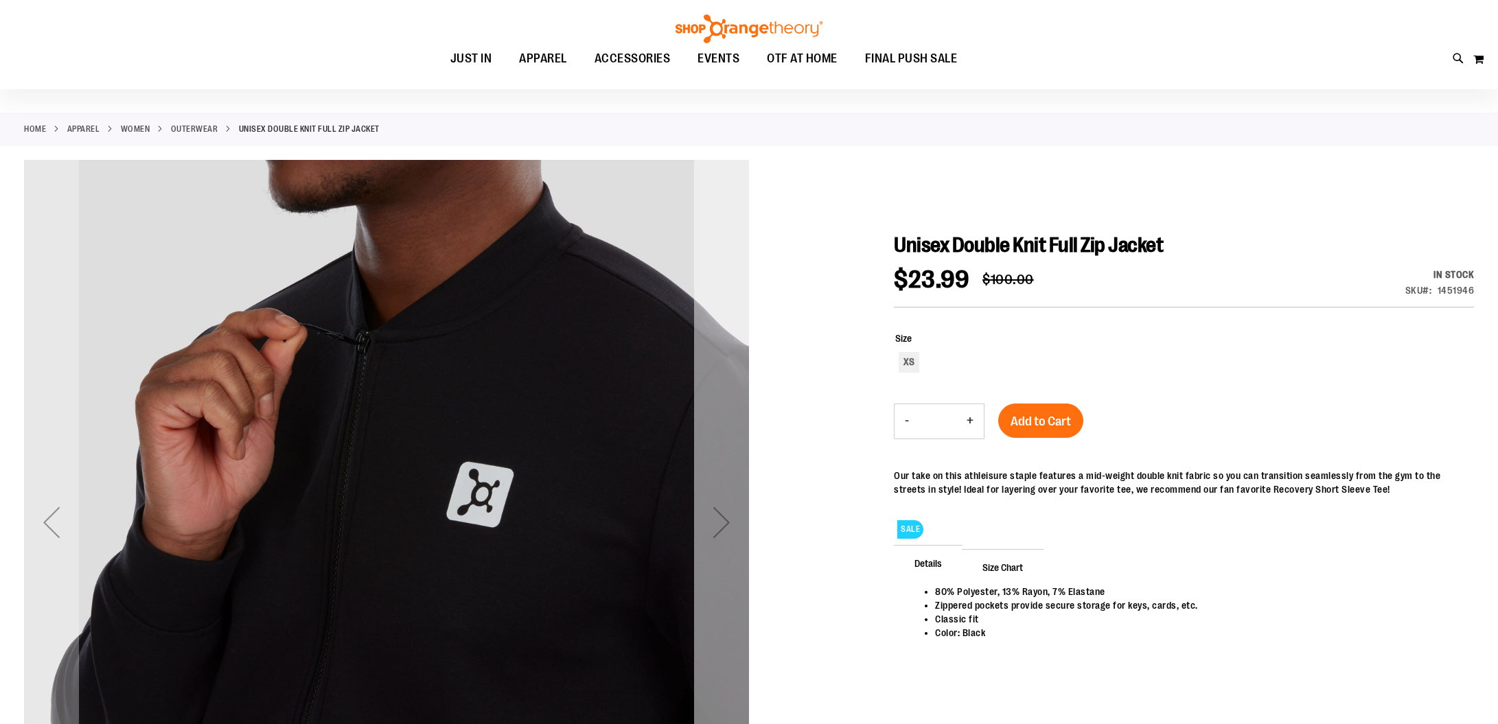
click at [729, 563] on div "Next" at bounding box center [721, 522] width 55 height 725
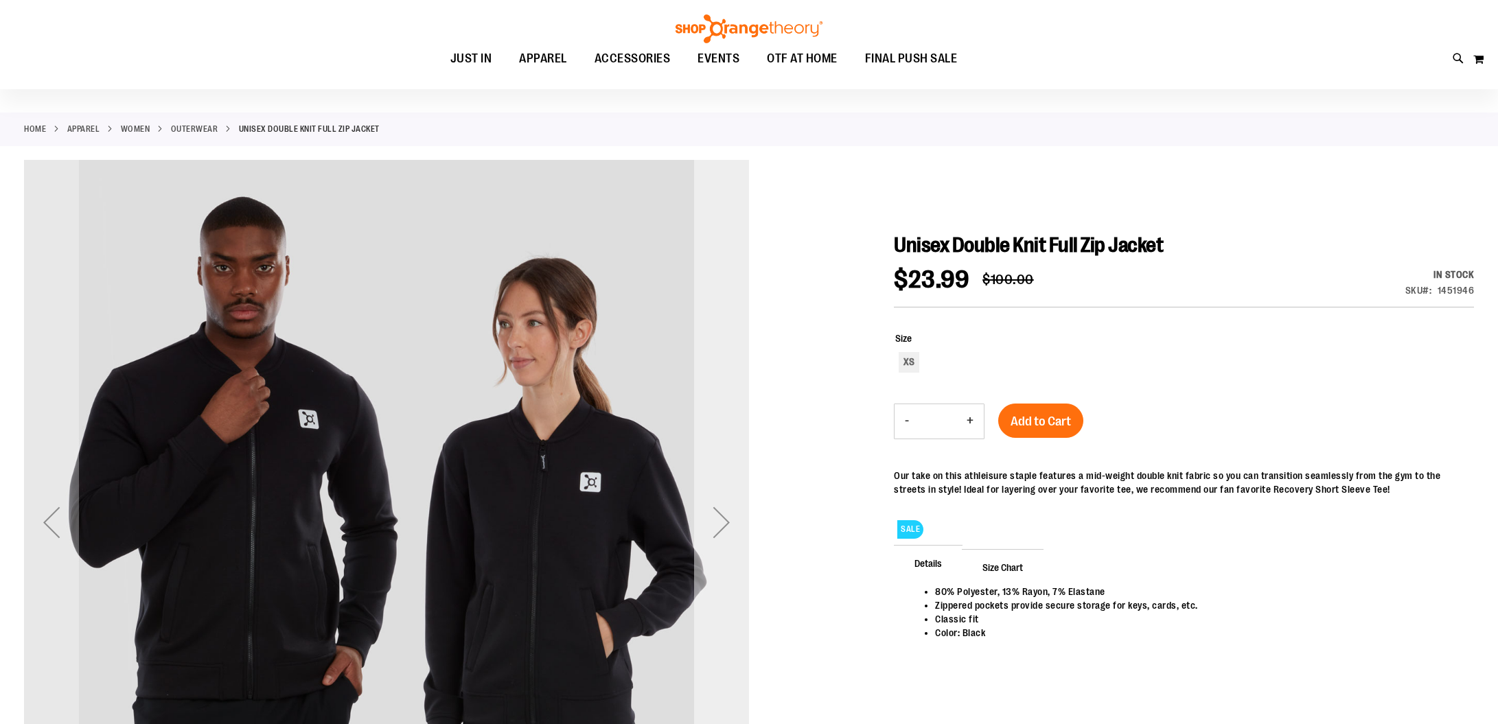
click at [729, 563] on div "Next" at bounding box center [721, 522] width 55 height 725
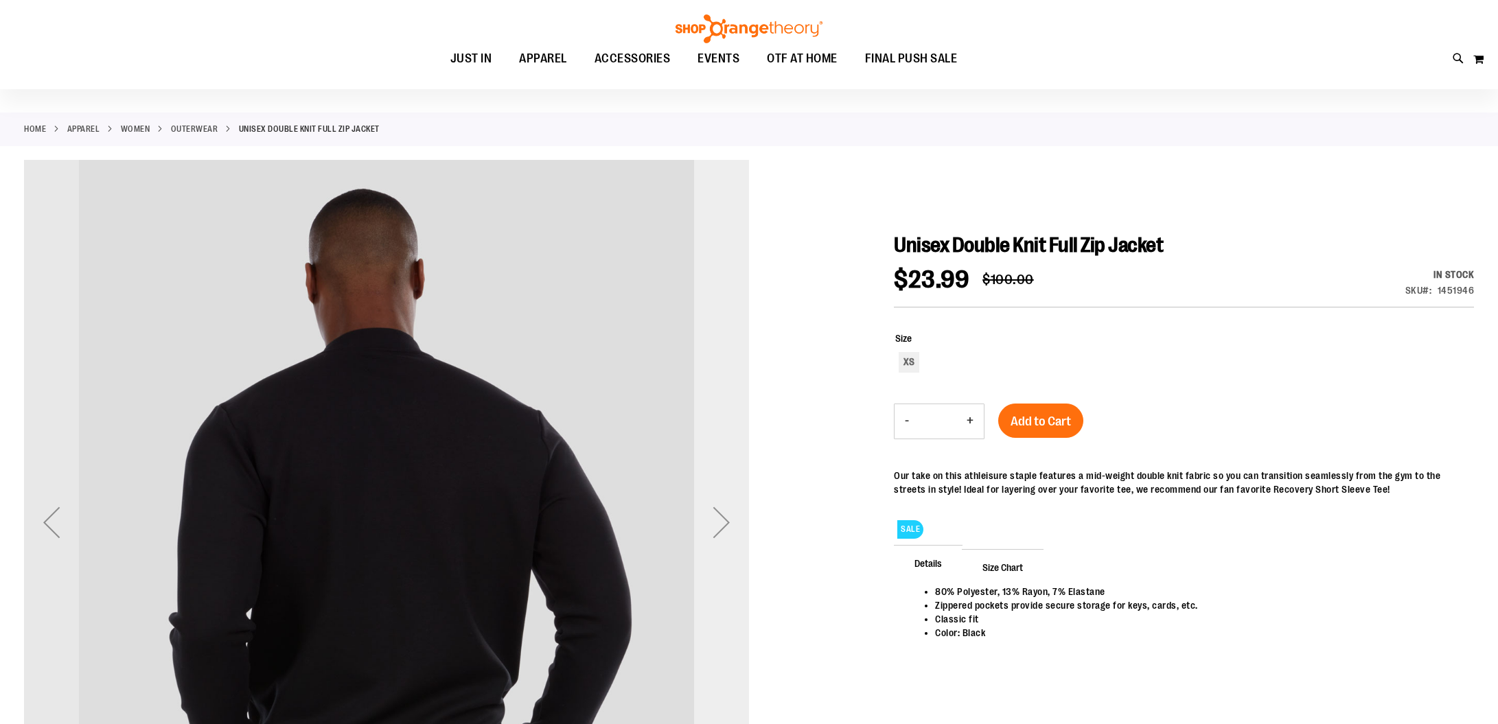
click at [729, 563] on div "Next" at bounding box center [721, 522] width 55 height 725
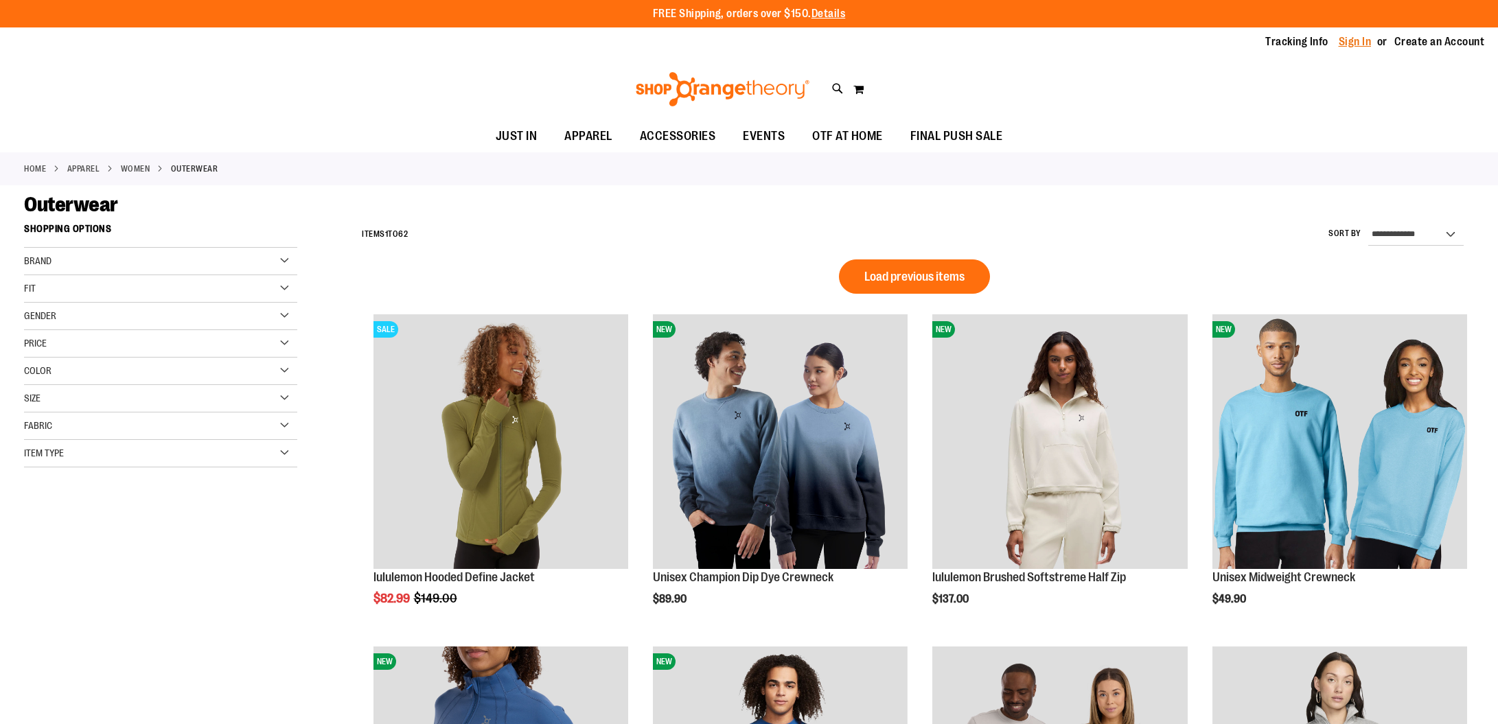
click at [1356, 43] on link "Sign In" at bounding box center [1355, 41] width 33 height 15
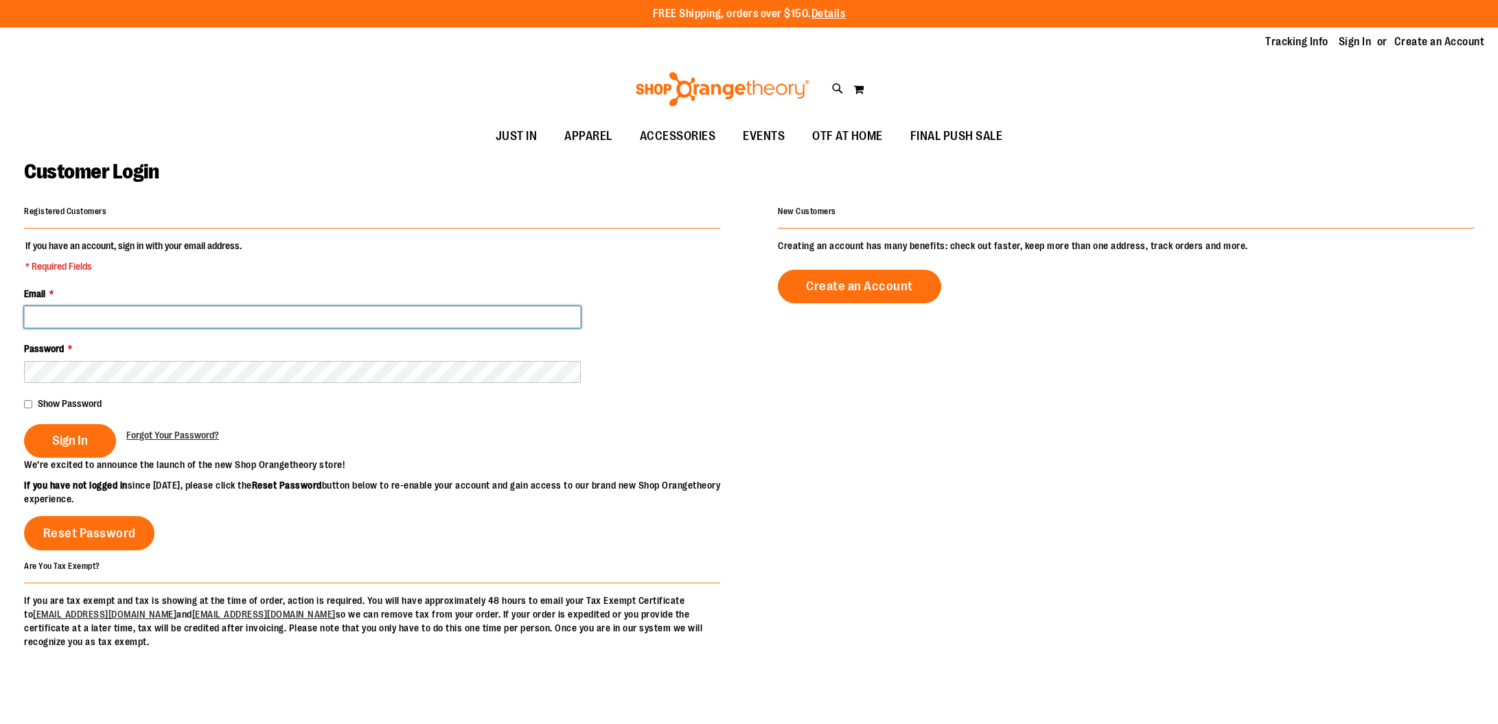
type input "**********"
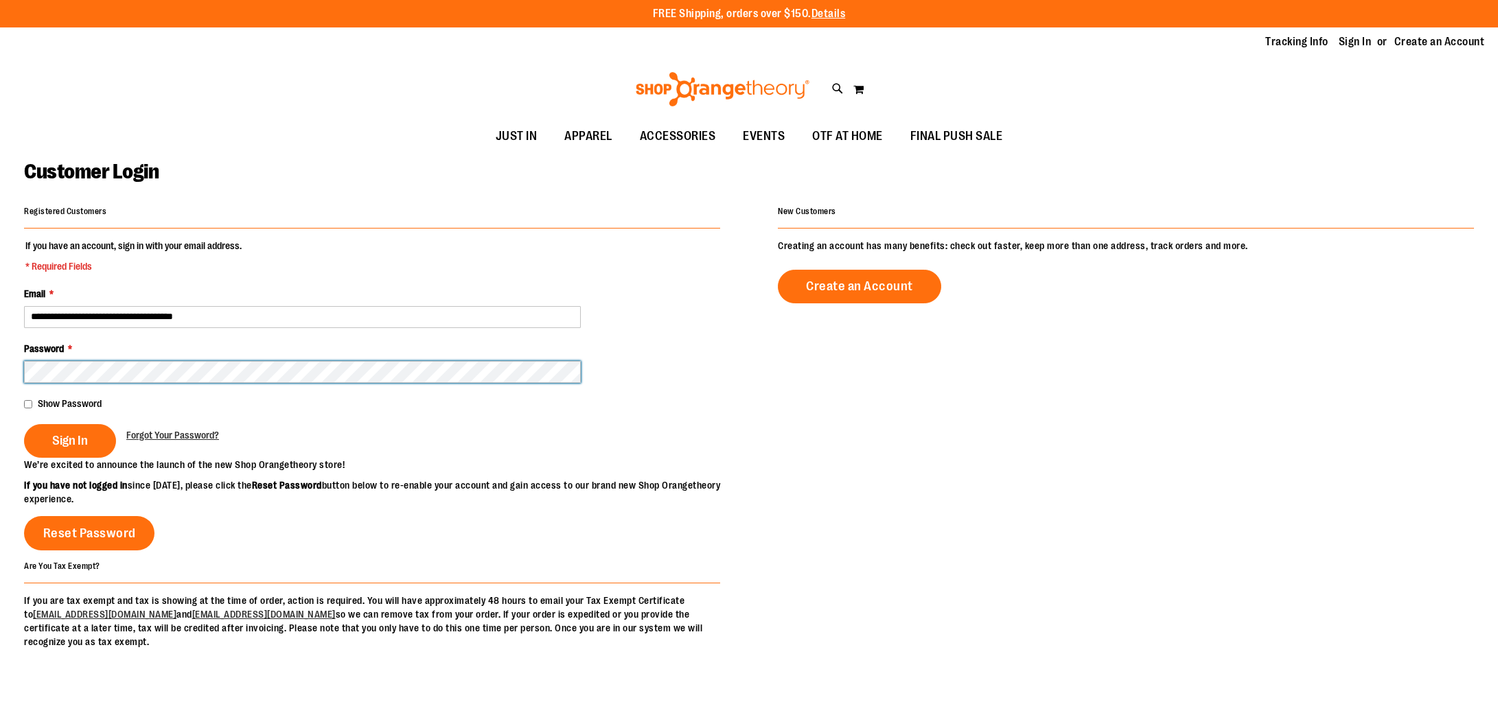
click at [69, 439] on button "Sign In" at bounding box center [70, 441] width 92 height 34
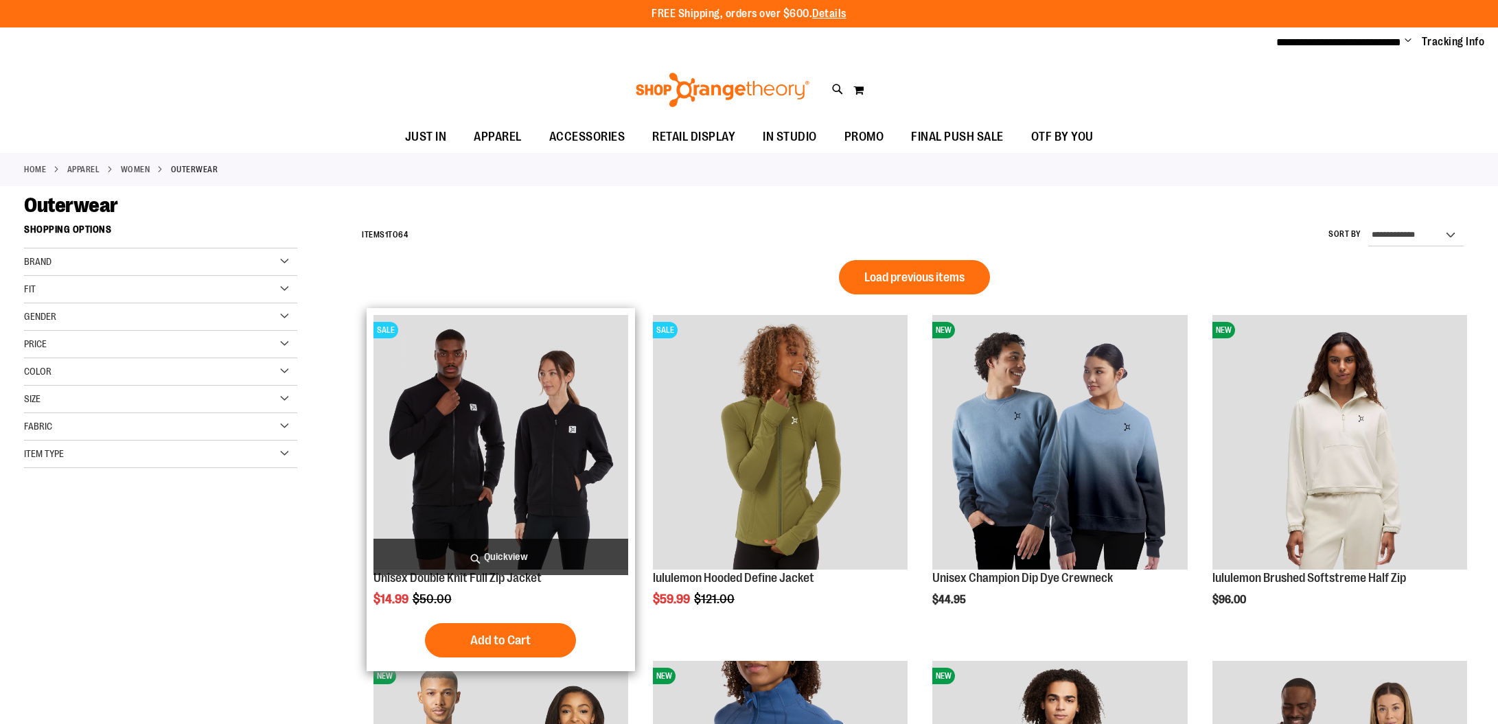
click at [574, 417] on img "product" at bounding box center [500, 442] width 255 height 255
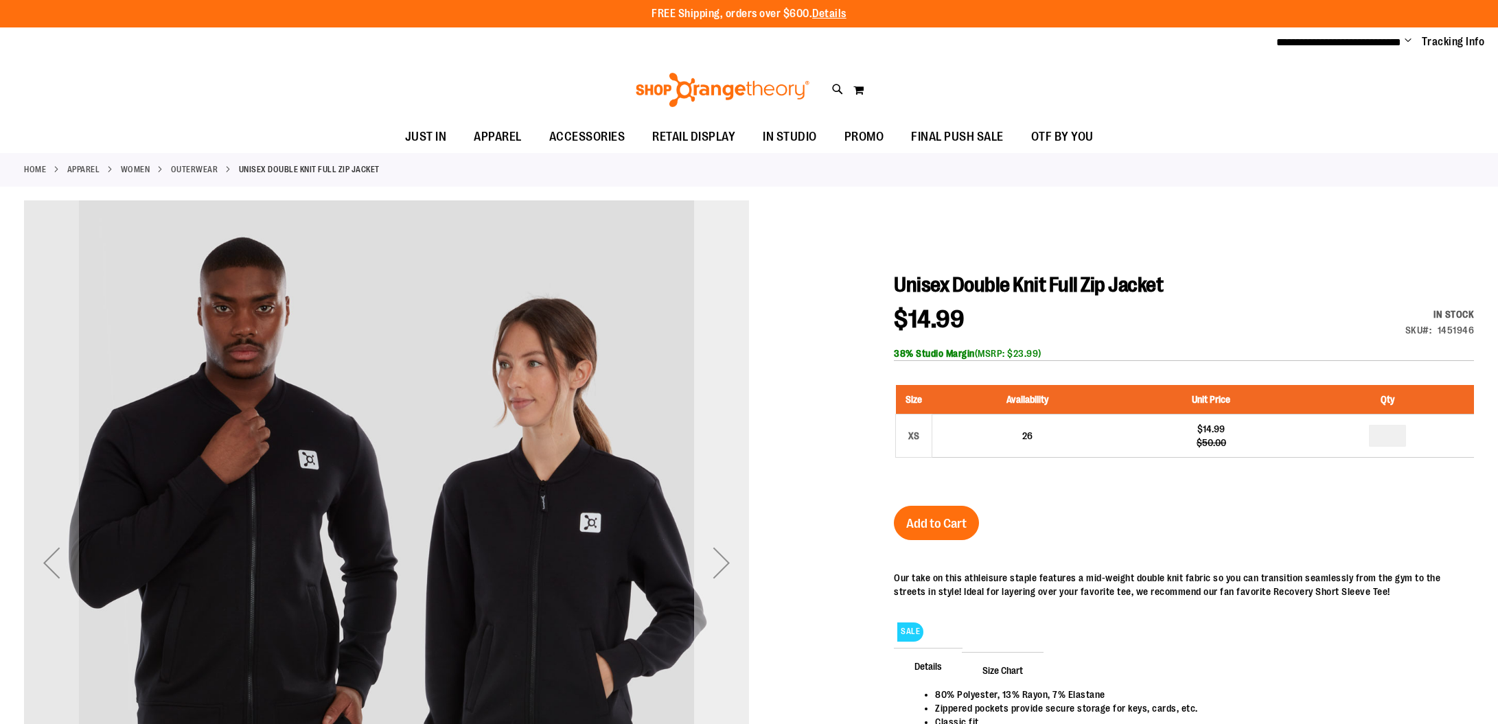
click at [710, 546] on div "Next" at bounding box center [721, 562] width 55 height 55
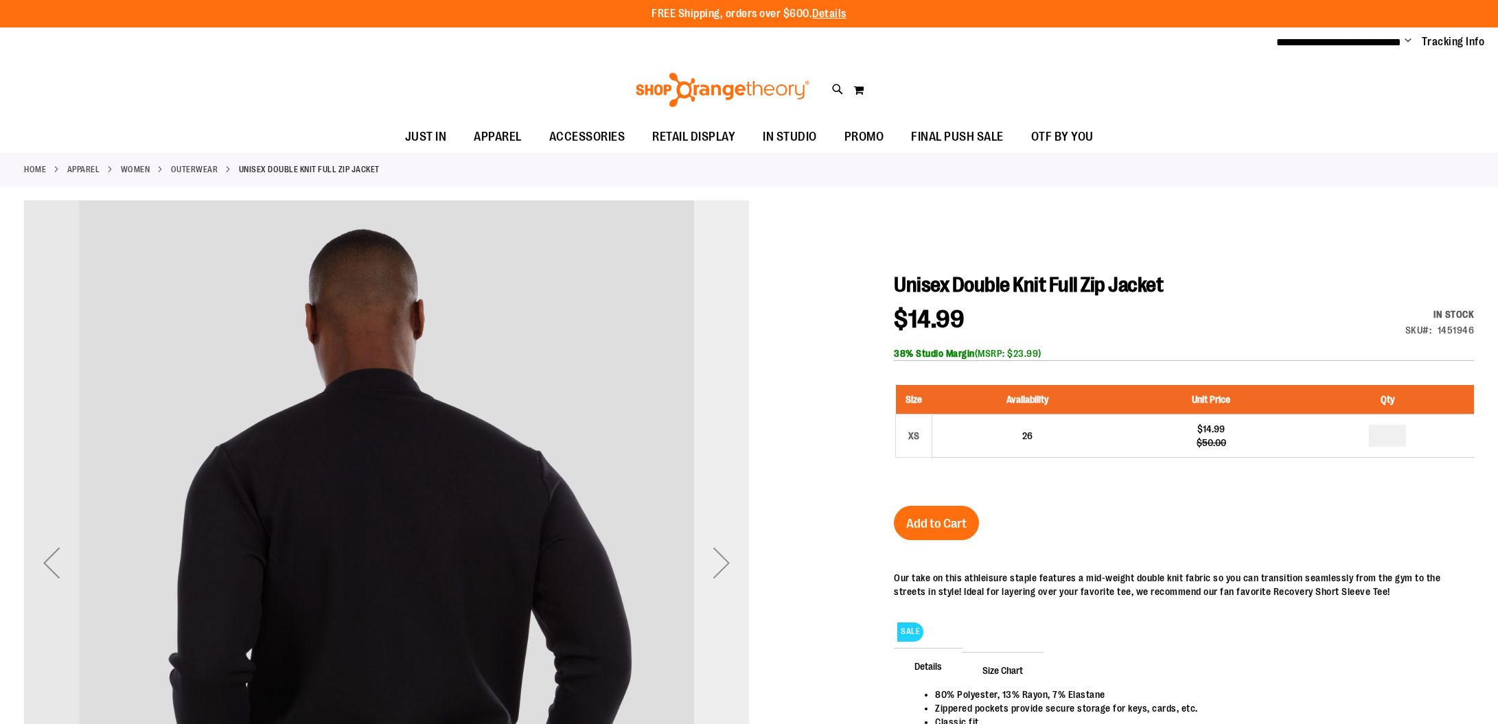
click at [710, 546] on div "Next" at bounding box center [721, 562] width 55 height 55
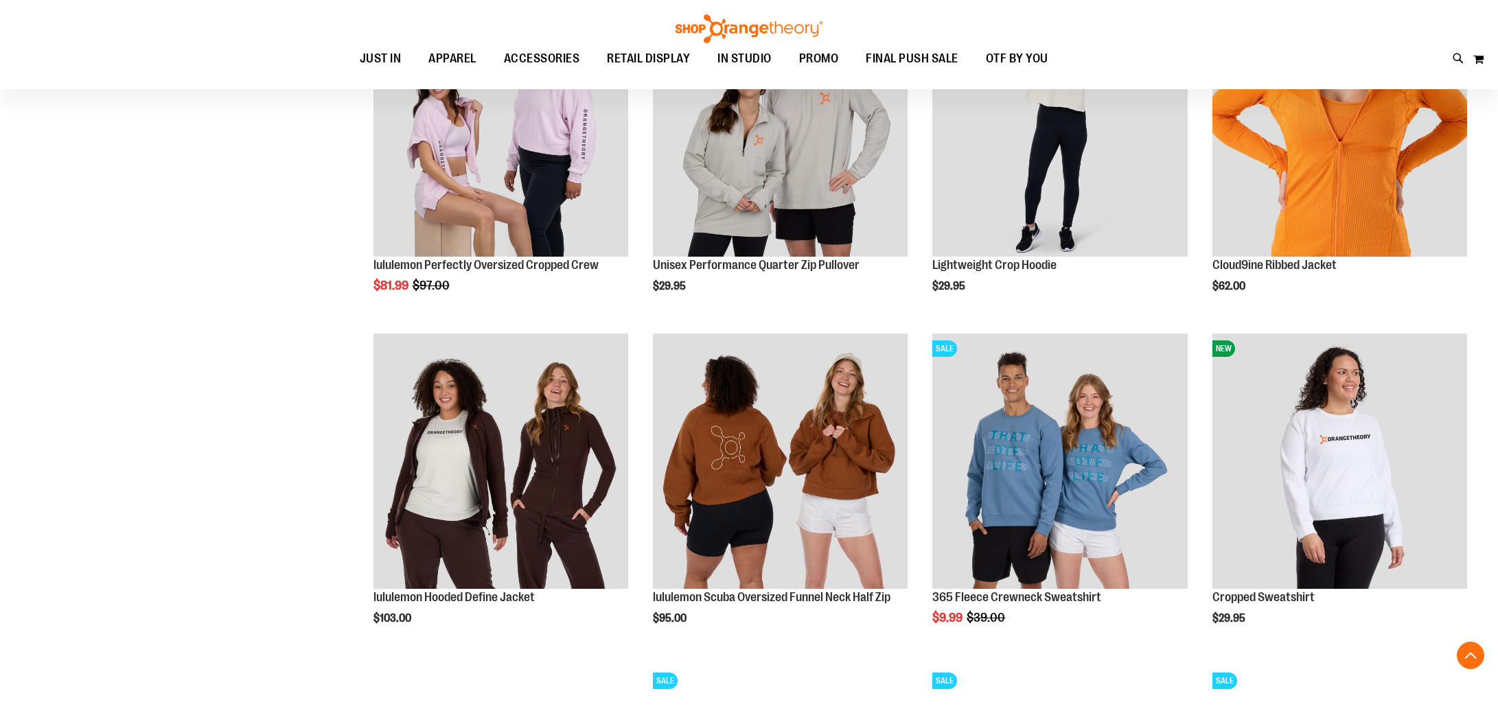
scroll to position [1310, 0]
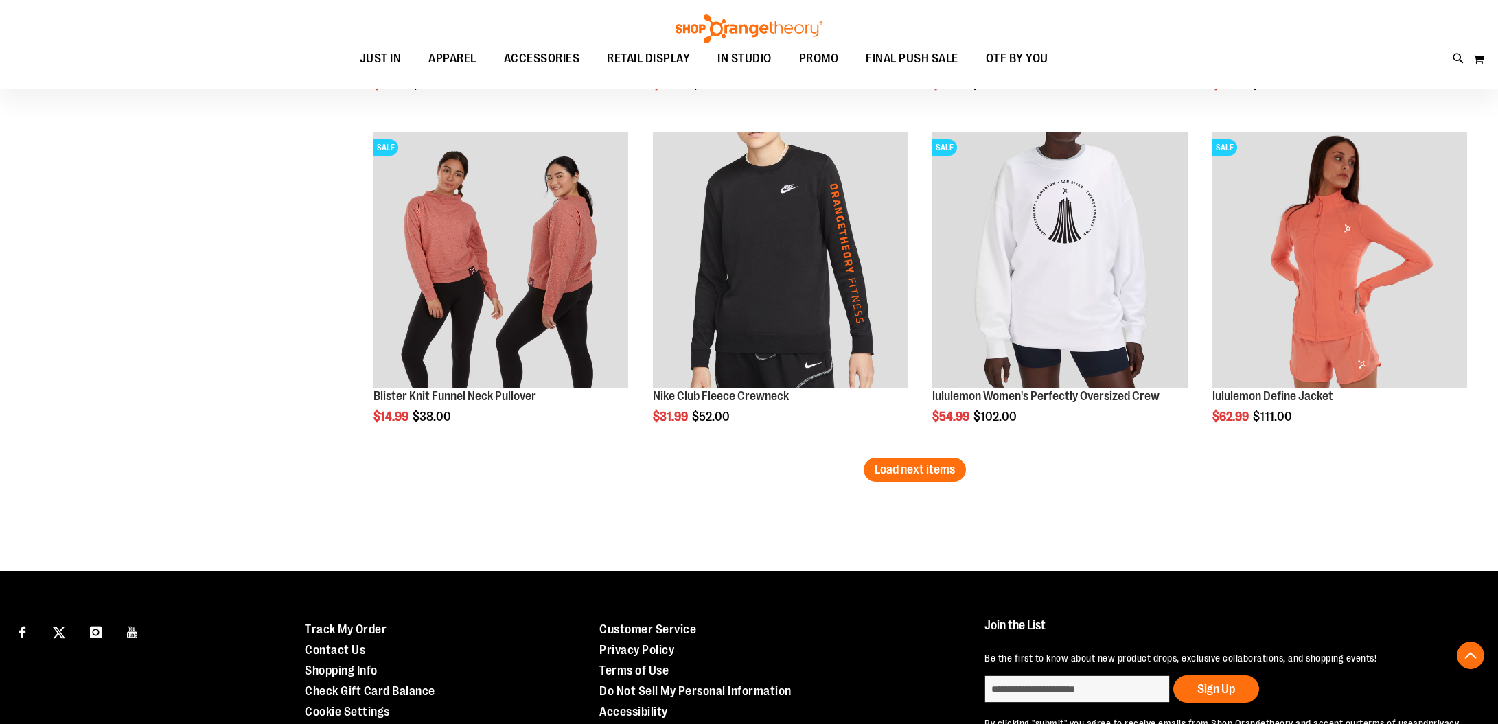
scroll to position [2841, 0]
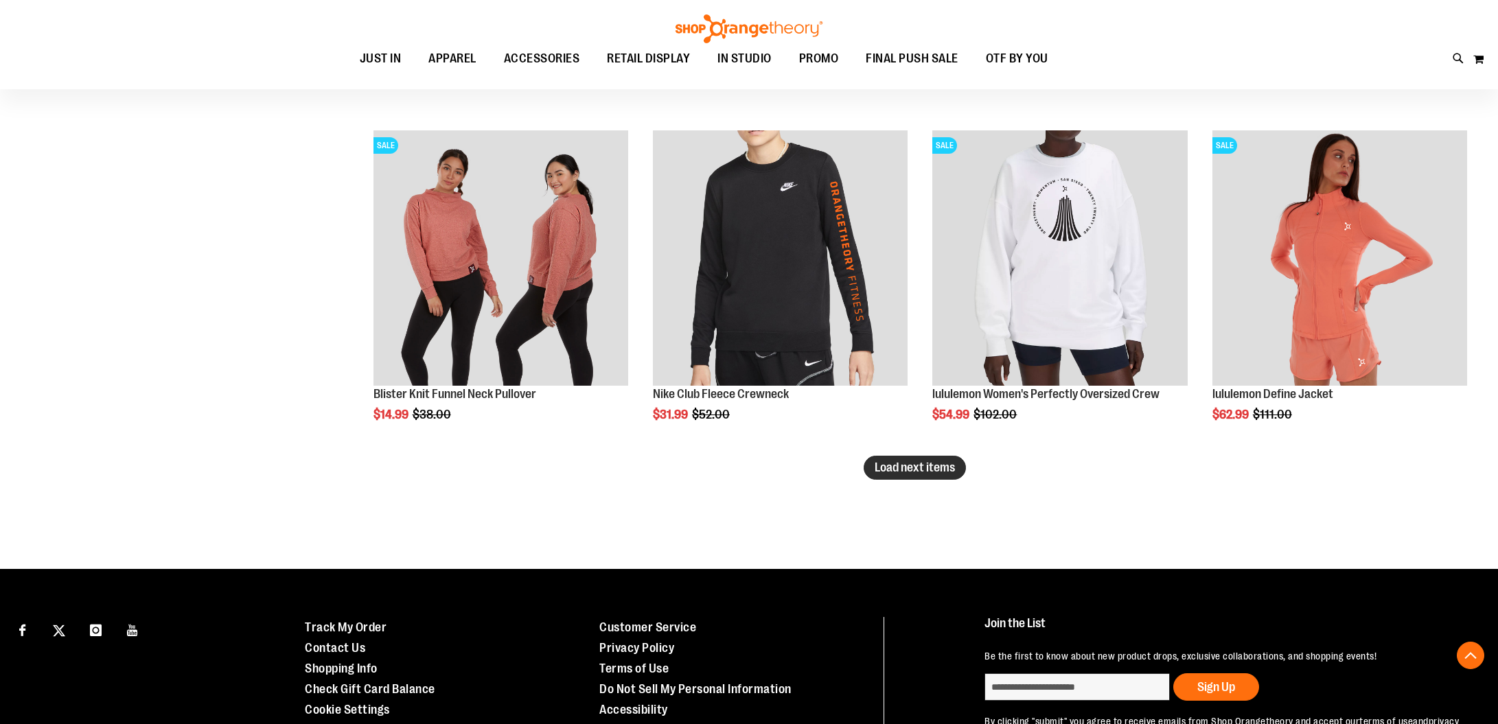
click at [894, 479] on button "Load next items" at bounding box center [915, 468] width 102 height 24
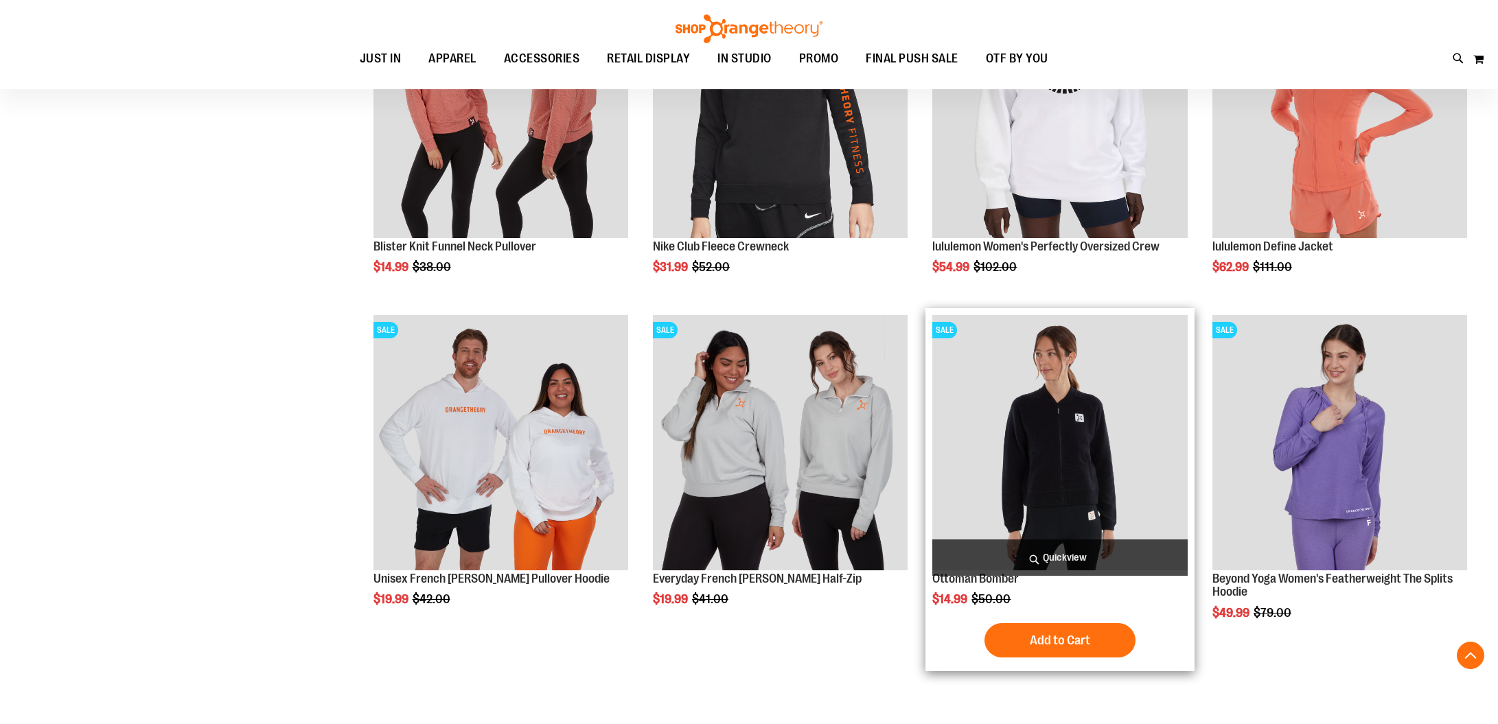
scroll to position [2991, 0]
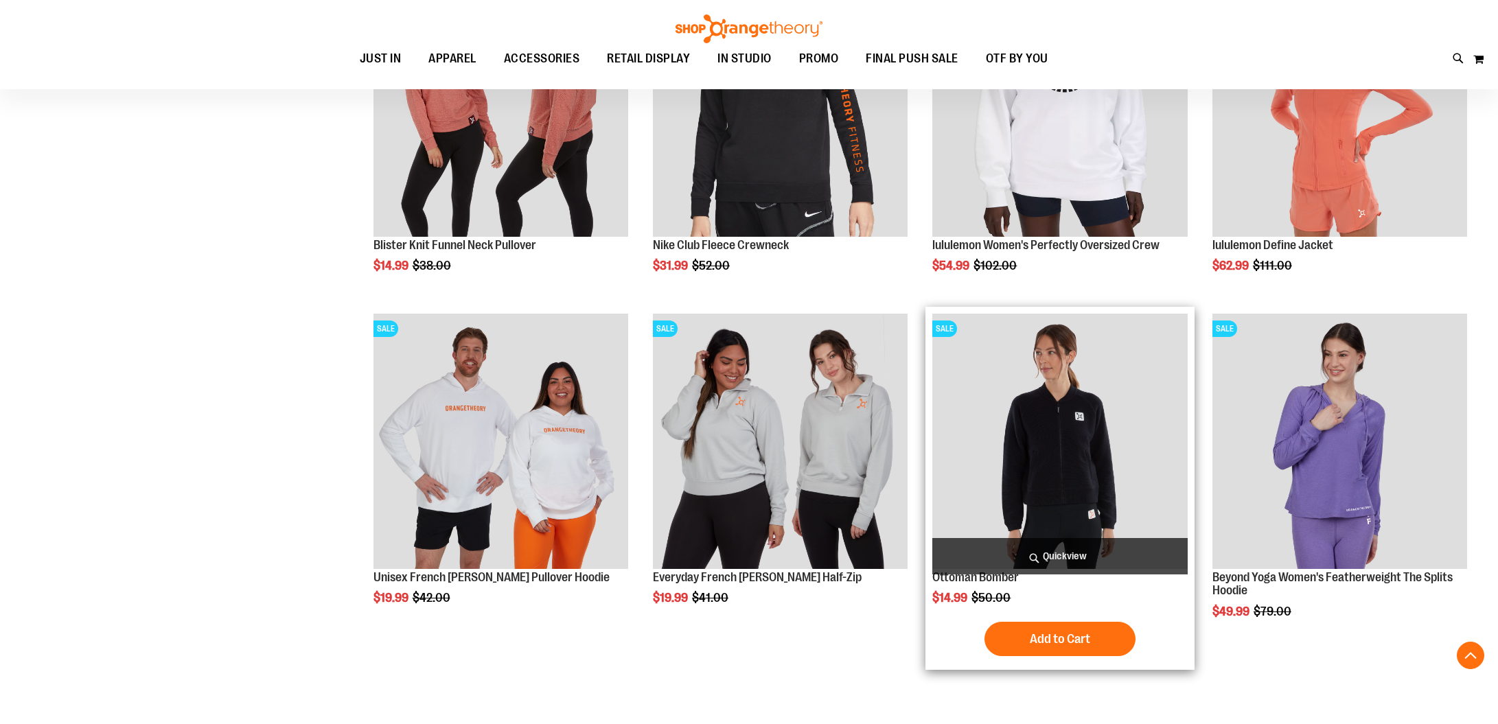
click at [1065, 450] on img "product" at bounding box center [1059, 441] width 255 height 255
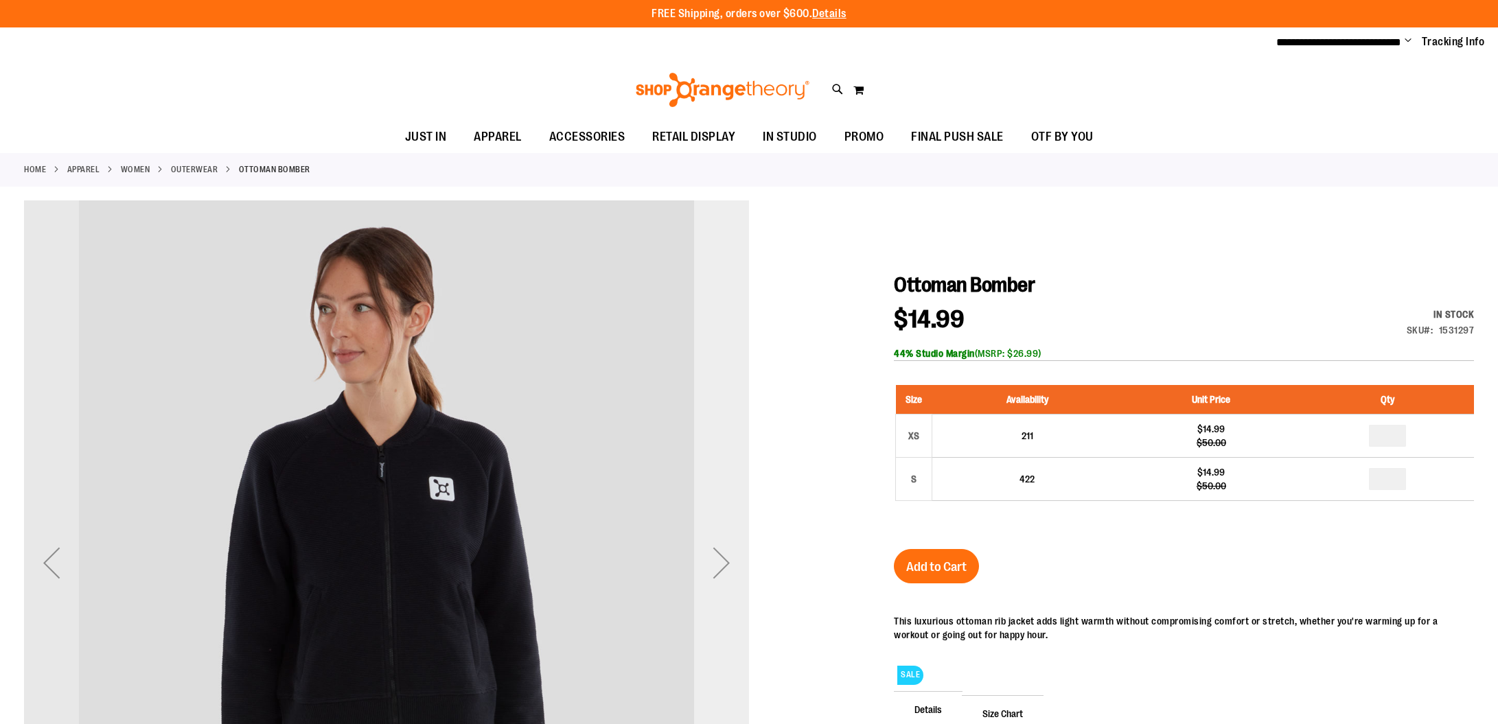
click at [714, 561] on div "Next" at bounding box center [721, 562] width 55 height 55
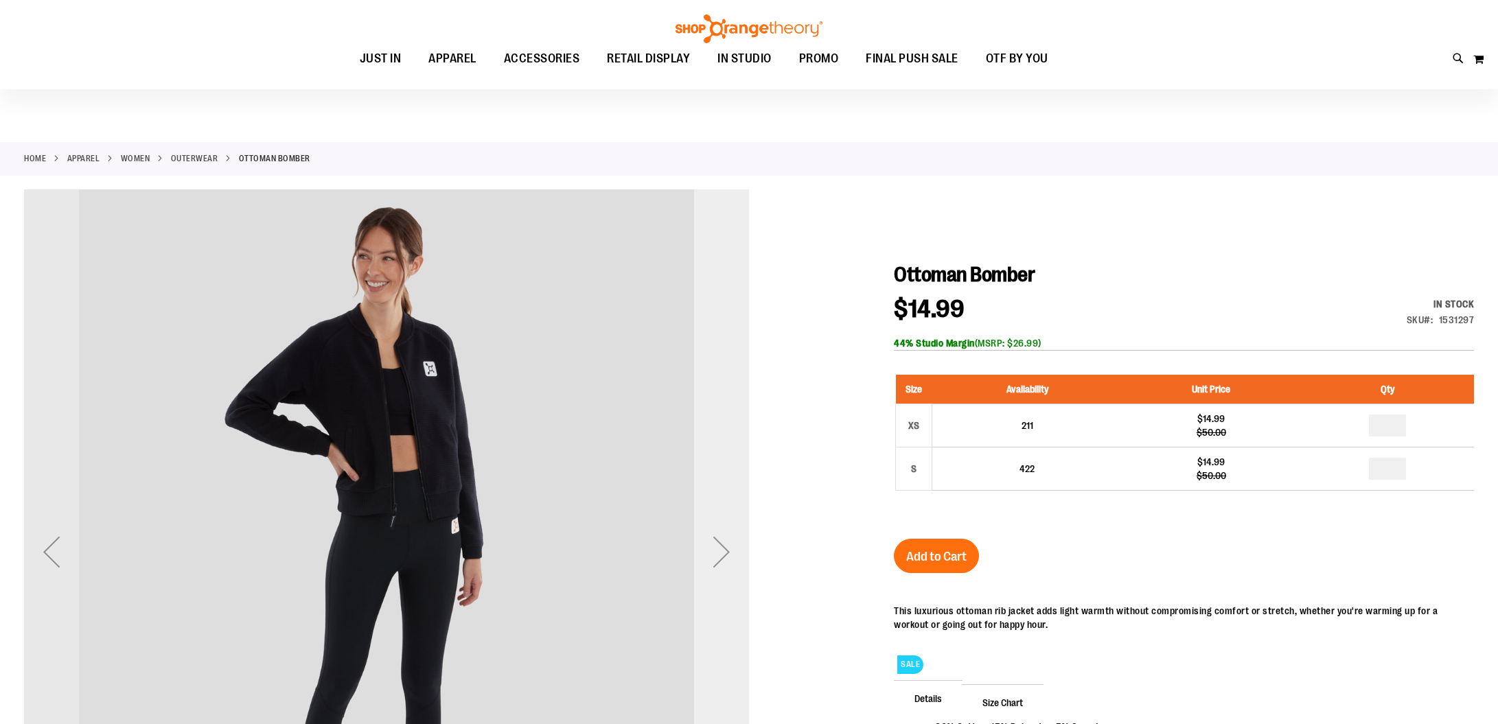
scroll to position [5, 0]
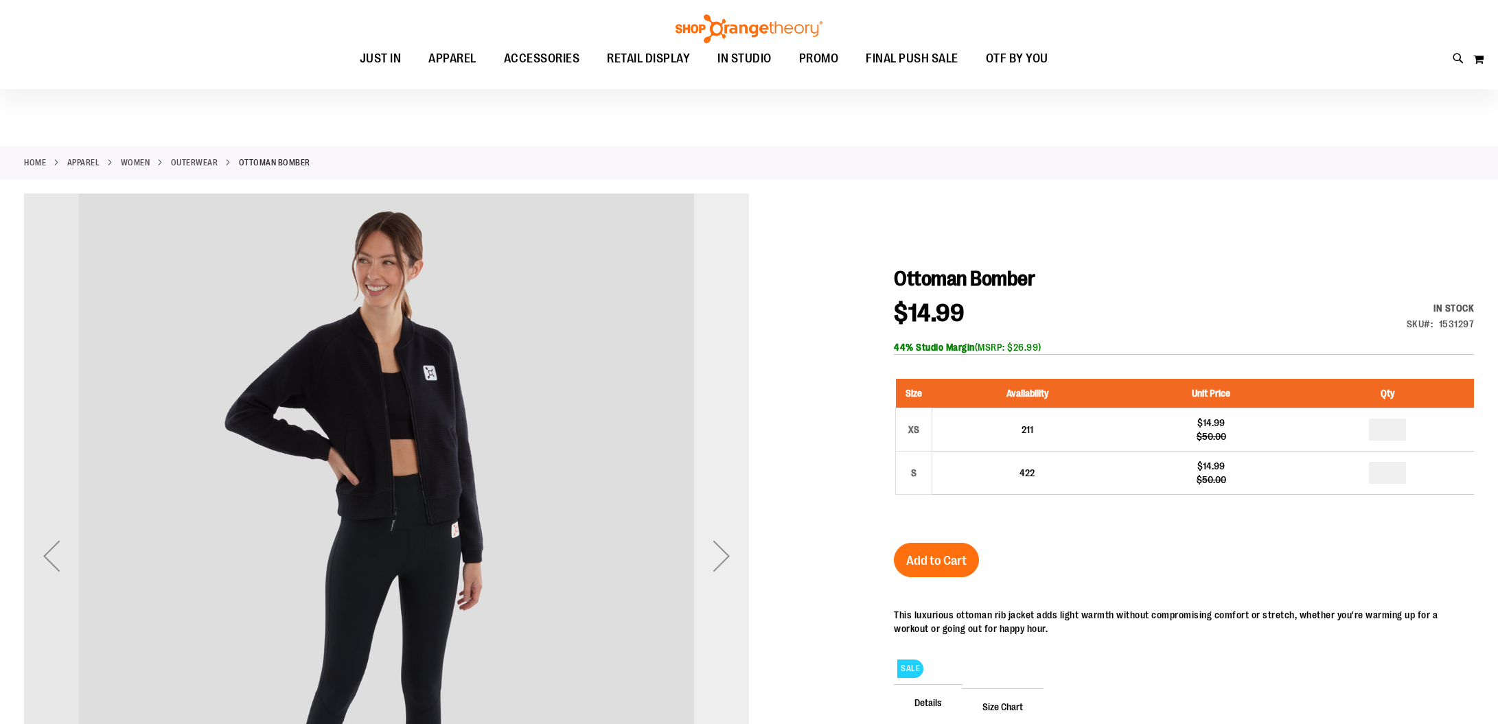
click at [714, 561] on div "Next" at bounding box center [721, 556] width 55 height 55
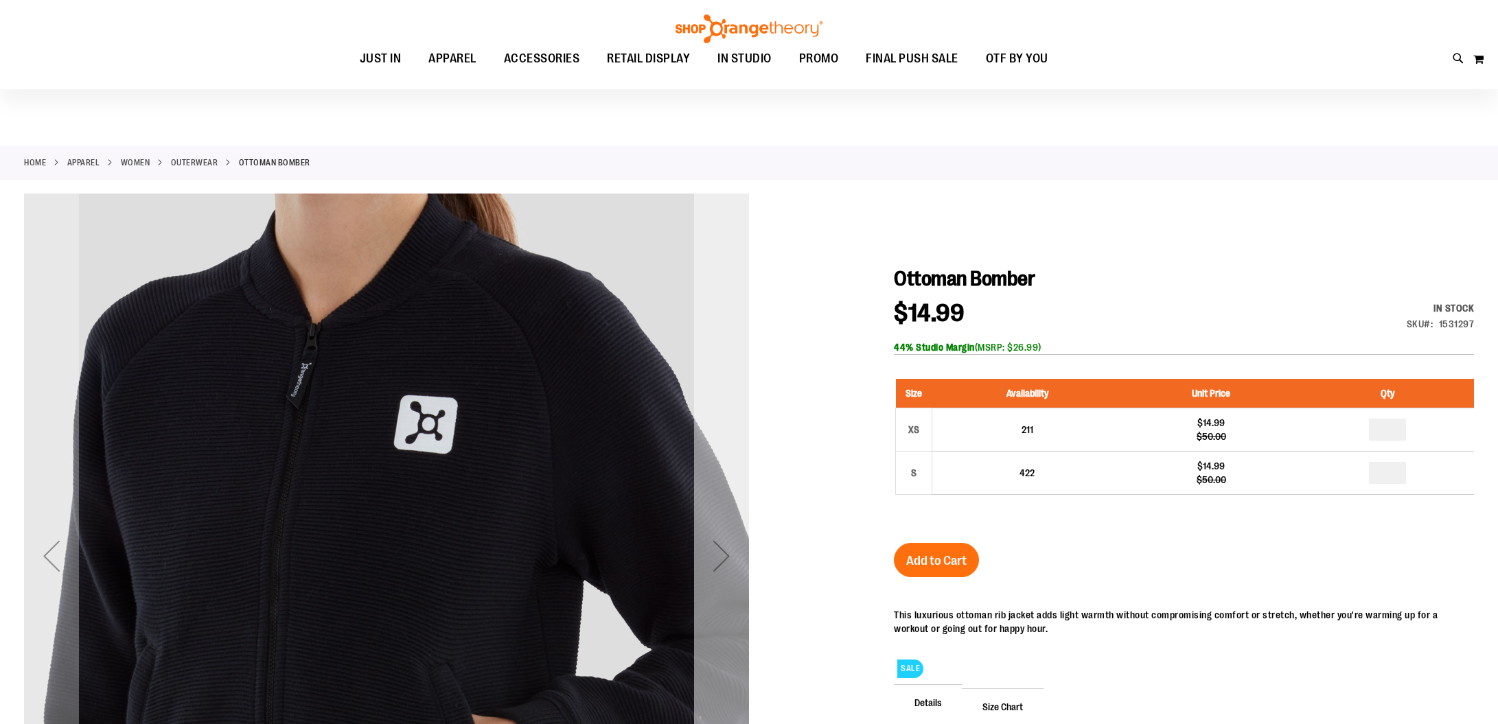
scroll to position [3, 1]
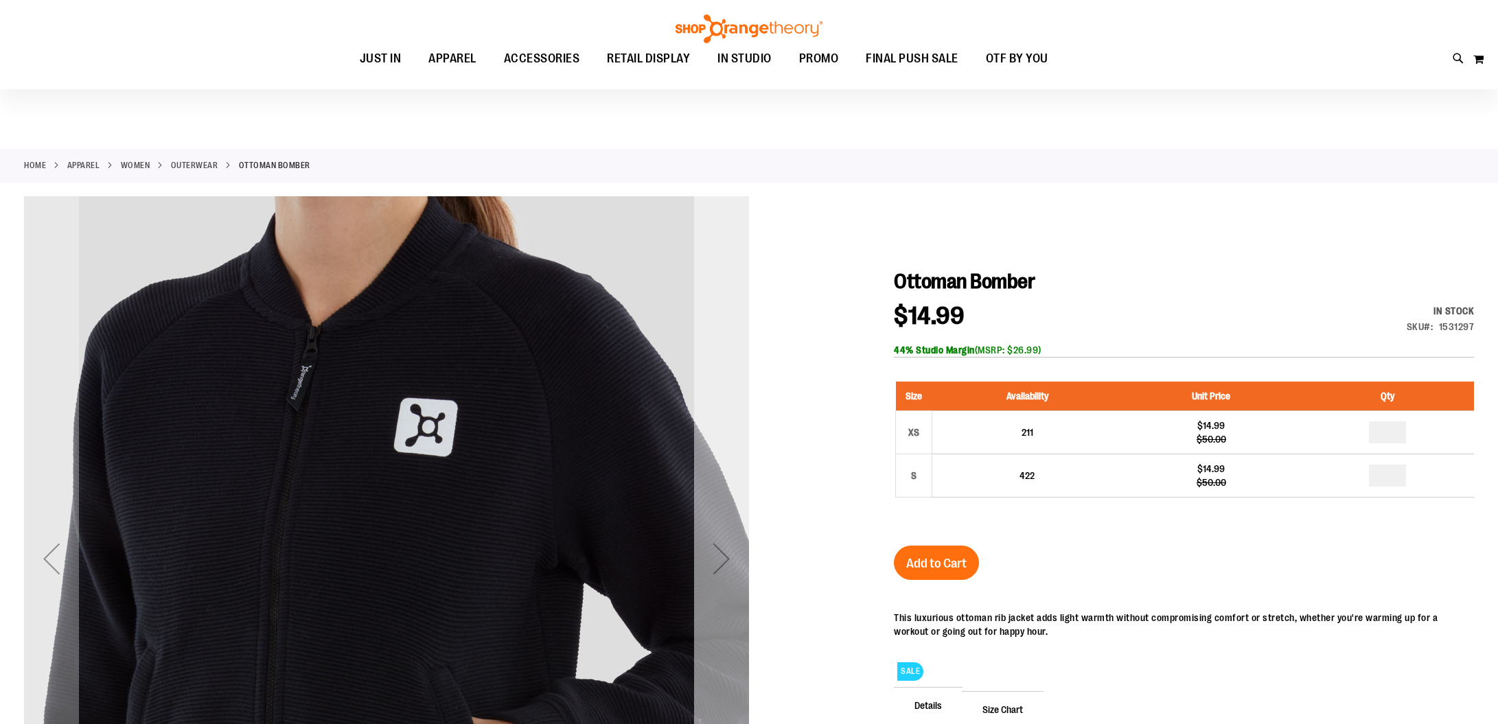
click at [714, 561] on div "Next" at bounding box center [721, 558] width 55 height 55
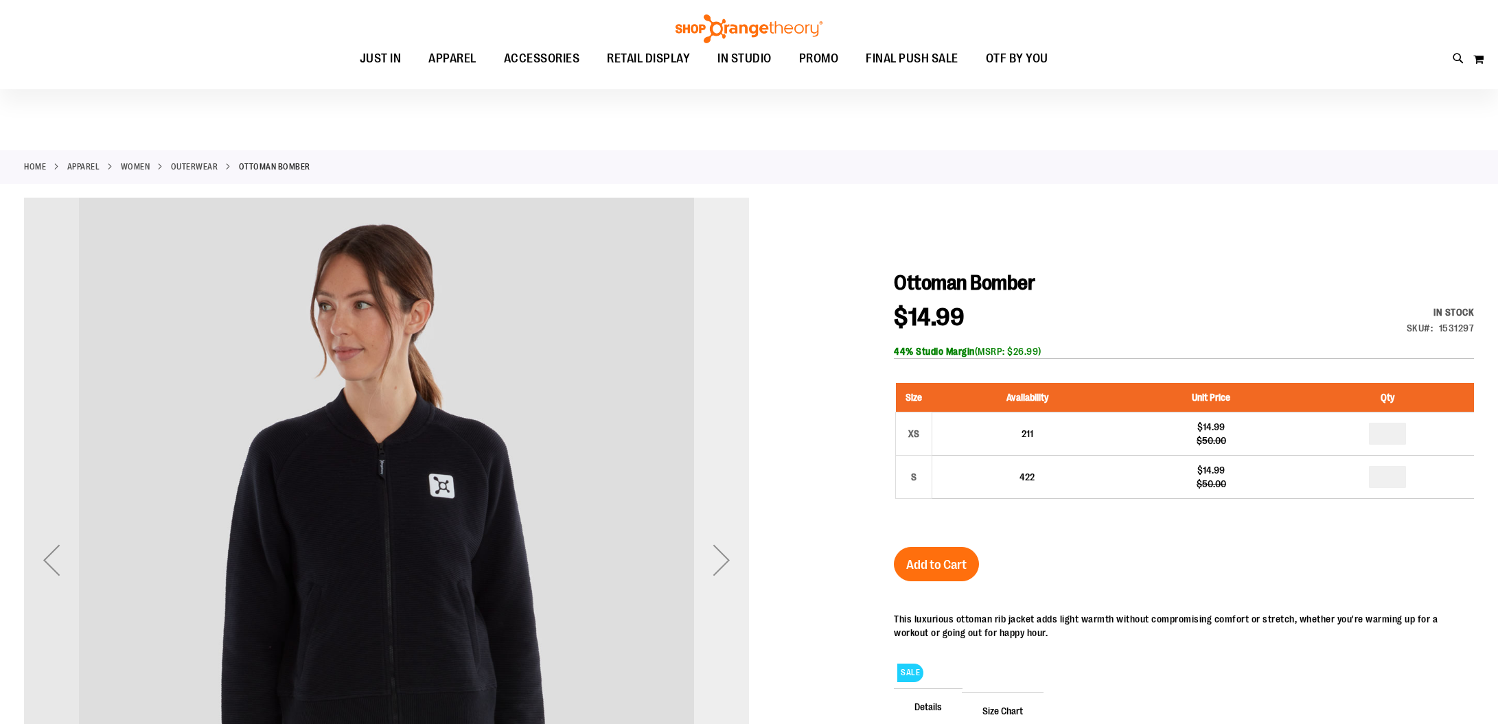
scroll to position [1, 0]
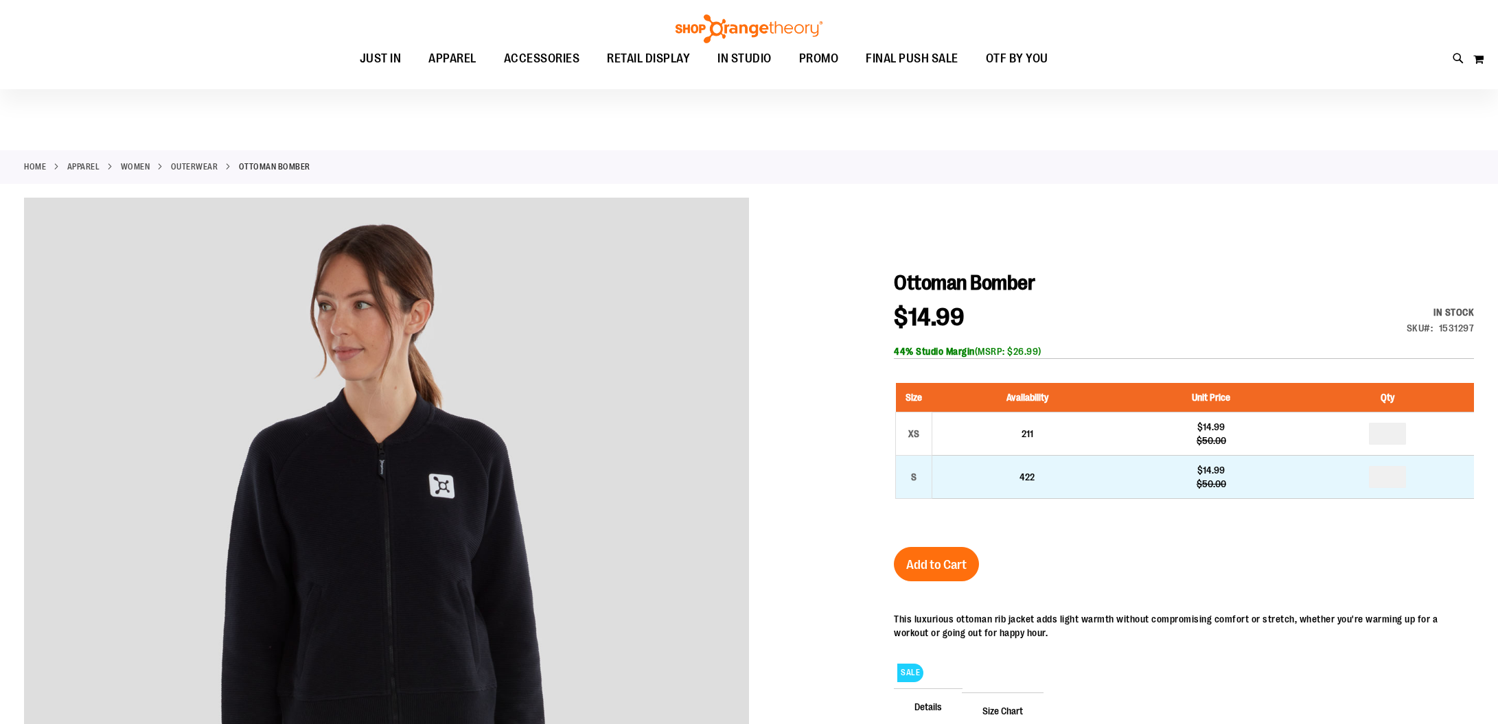
click at [1000, 482] on td "422" at bounding box center [1027, 476] width 190 height 43
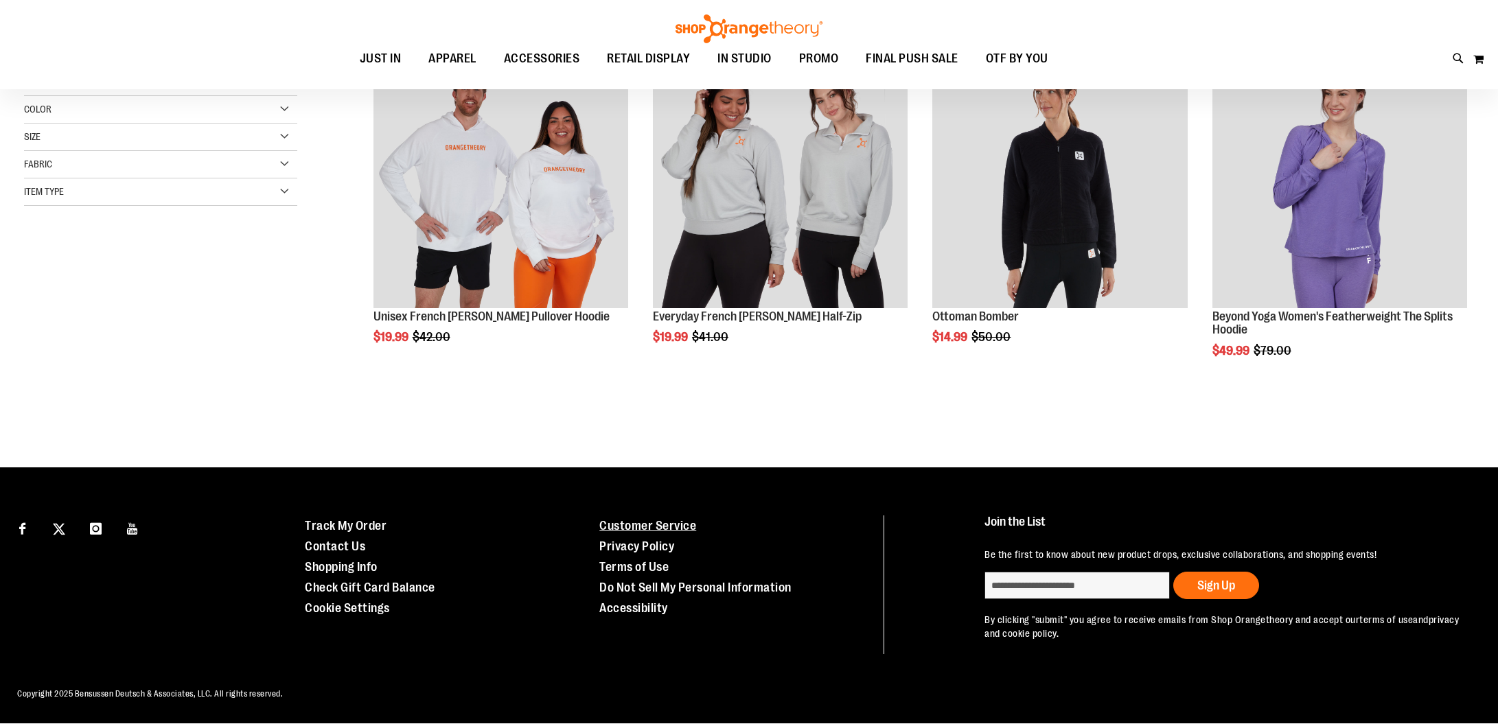
scroll to position [108, 0]
